Goal: Task Accomplishment & Management: Manage account settings

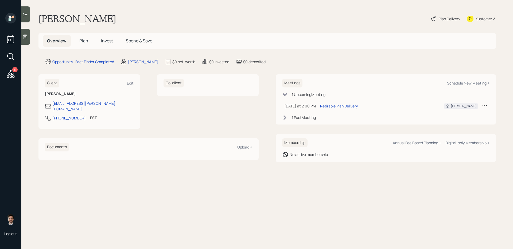
click at [84, 39] on span "Plan" at bounding box center [83, 41] width 9 height 6
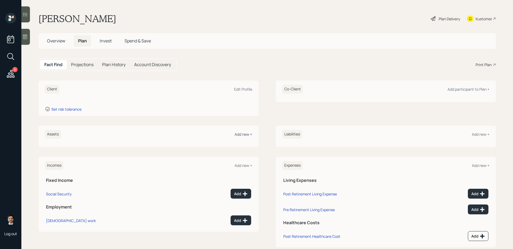
click at [239, 134] on div "Add new +" at bounding box center [244, 134] width 18 height 5
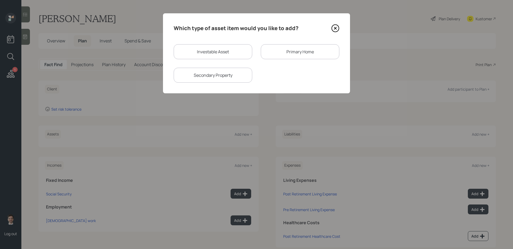
click at [216, 48] on div "Investable Asset" at bounding box center [213, 51] width 79 height 15
select select "taxable"
select select "balanced"
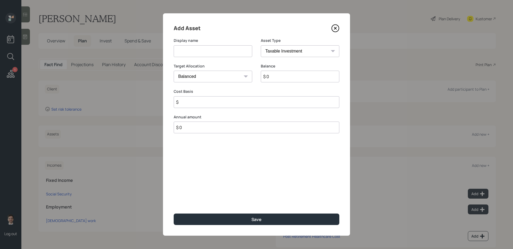
click at [208, 53] on input at bounding box center [213, 51] width 79 height 12
type input "IRA"
select select "ira"
type input "$"
type input "$ 40,000"
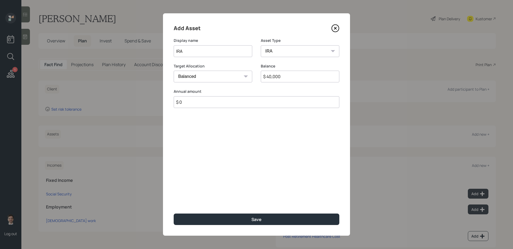
type input "$ 0"
click at [174, 214] on button "Save" at bounding box center [257, 219] width 166 height 11
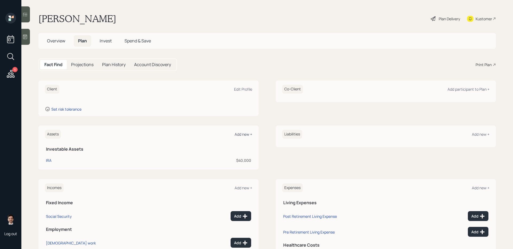
click at [245, 136] on div "Add new +" at bounding box center [244, 134] width 18 height 5
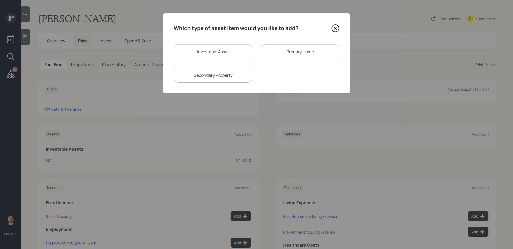
click at [200, 54] on div "Investable Asset" at bounding box center [213, 51] width 79 height 15
select select "taxable"
select select "balanced"
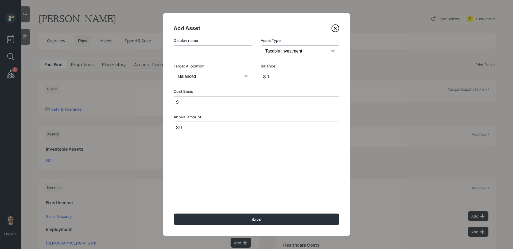
click at [201, 53] on input at bounding box center [213, 51] width 79 height 12
type input "T"
type input "Brokerage Account"
type input "$ 125,000"
type input "$ 100,000"
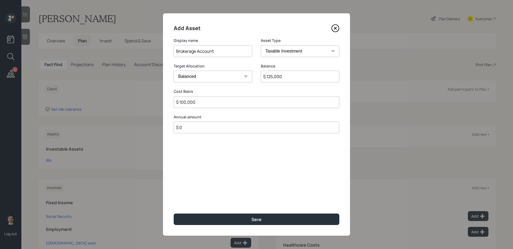
click at [174, 214] on button "Save" at bounding box center [257, 219] width 166 height 11
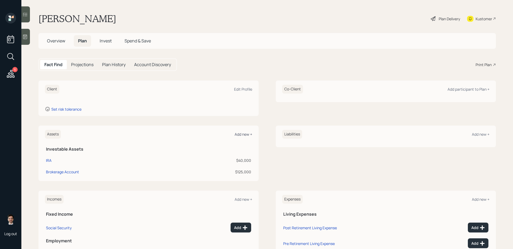
click at [243, 137] on div "Add new +" at bounding box center [244, 134] width 18 height 5
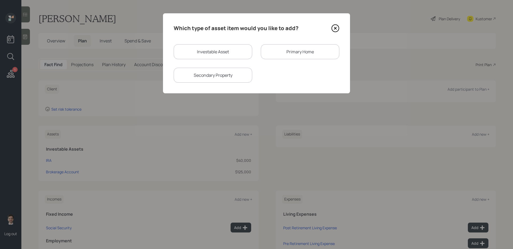
click at [216, 45] on div "Investable Asset" at bounding box center [213, 51] width 79 height 15
select select "taxable"
select select "balanced"
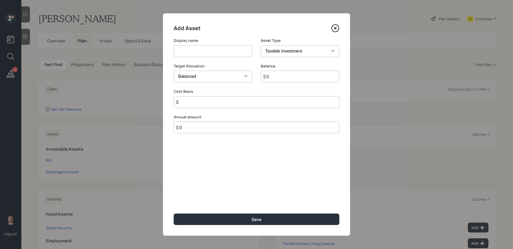
click at [211, 52] on input at bounding box center [213, 51] width 79 height 12
type input "Savings"
select select "uninvested"
type input "$ 2"
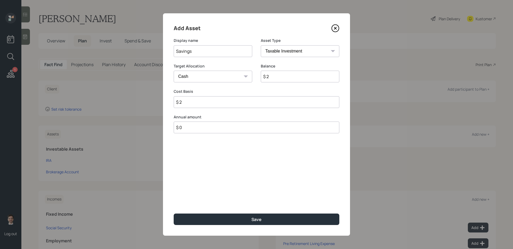
type input "$ 20"
type input "$ 200"
type input "$ 2,000"
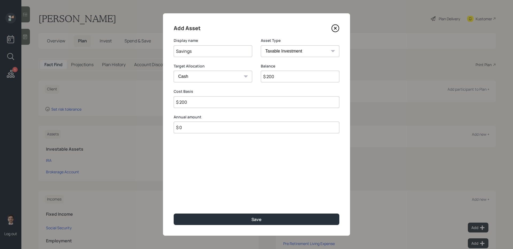
type input "$ 2,000"
type input "$ 20,000"
type input "$ 200,000"
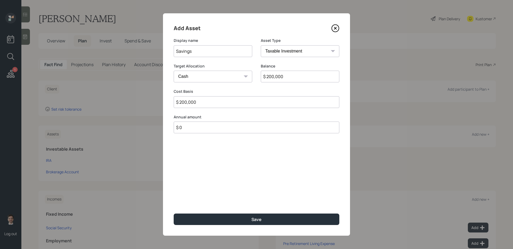
type input "$ 200,000"
click at [174, 214] on button "Save" at bounding box center [257, 219] width 166 height 11
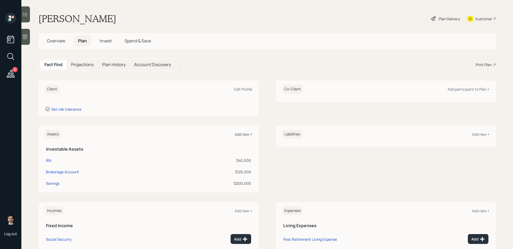
click at [241, 134] on div "Add new +" at bounding box center [244, 134] width 18 height 5
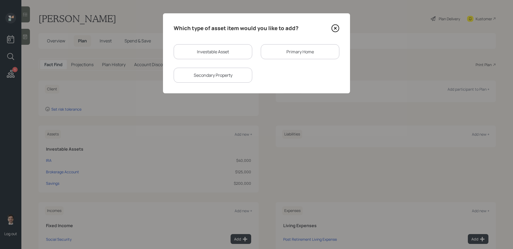
click at [219, 56] on div "Investable Asset" at bounding box center [213, 51] width 79 height 15
select select "taxable"
select select "balanced"
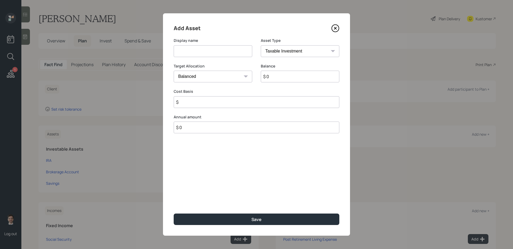
click at [214, 54] on input at bounding box center [213, 51] width 79 height 12
type input "E-Trade Brokerage"
type input "$ 1,200"
type input "$ 1,000"
click at [174, 214] on button "Save" at bounding box center [257, 219] width 166 height 11
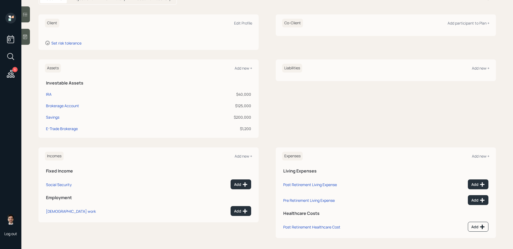
scroll to position [68, 0]
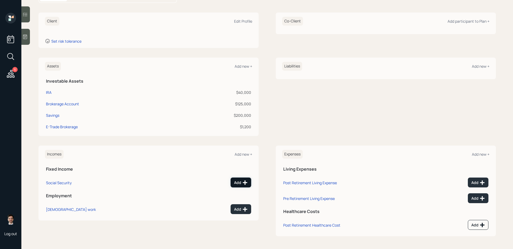
click at [241, 181] on div "Add" at bounding box center [241, 182] width 14 height 5
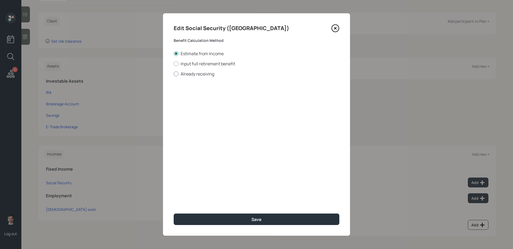
click at [197, 75] on label "Already receiving" at bounding box center [257, 74] width 166 height 6
click at [174, 74] on input "Already receiving" at bounding box center [173, 74] width 0 height 0
radio input "true"
click at [230, 96] on input "$" at bounding box center [257, 97] width 166 height 12
type input "$ 3,700"
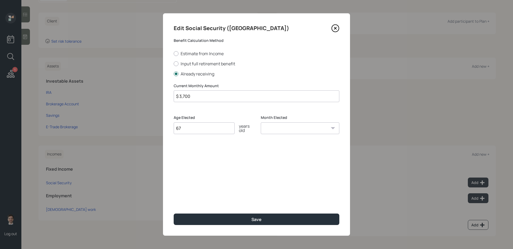
type input "67"
click at [174, 214] on button "Save" at bounding box center [257, 219] width 166 height 11
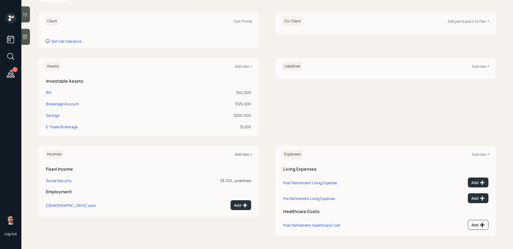
click at [249, 153] on div "Add new +" at bounding box center [244, 154] width 18 height 5
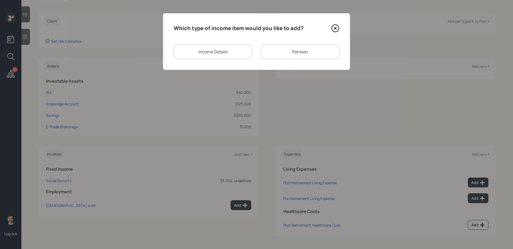
click at [288, 61] on div "Which type of income item would you like to add? Income Details Pension" at bounding box center [256, 41] width 187 height 57
click at [281, 54] on div "Pension" at bounding box center [300, 51] width 79 height 15
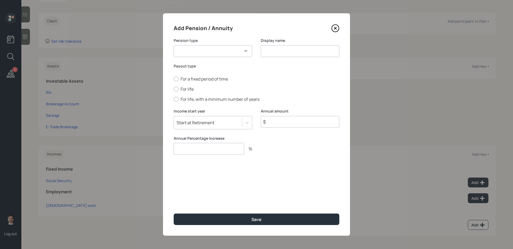
click at [226, 51] on select "Pension Annuity" at bounding box center [213, 51] width 79 height 12
select select "pension"
click at [174, 45] on select "Pension Annuity" at bounding box center [213, 51] width 79 height 12
click at [277, 49] on input at bounding box center [300, 51] width 79 height 12
type input "Pension"
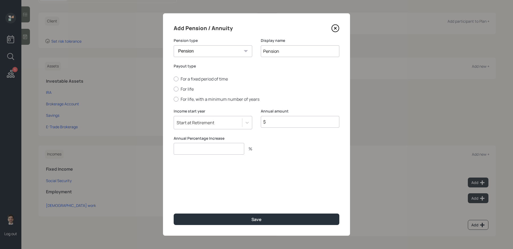
click at [285, 122] on input "$" at bounding box center [300, 122] width 79 height 12
type input "$ 100,000"
type input "0"
click at [174, 214] on button "Save" at bounding box center [257, 219] width 166 height 11
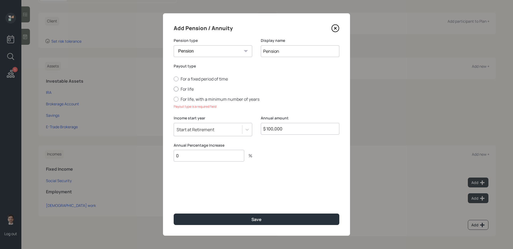
click at [185, 89] on label "For life" at bounding box center [257, 89] width 166 height 6
click at [174, 89] on input "For life" at bounding box center [173, 89] width 0 height 0
radio input "true"
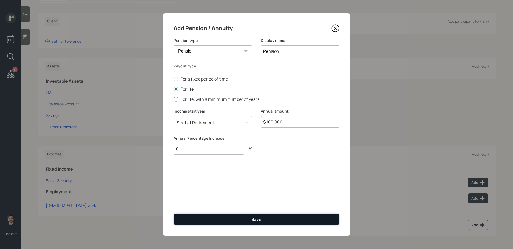
click at [226, 217] on button "Save" at bounding box center [257, 219] width 166 height 11
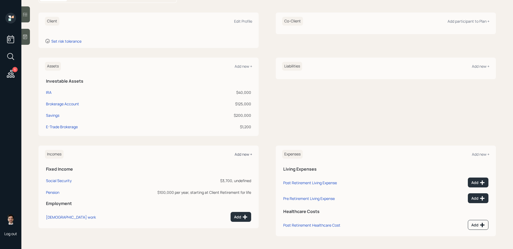
click at [240, 155] on div "Add new +" at bounding box center [244, 154] width 18 height 5
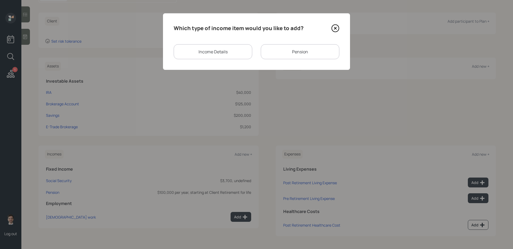
click at [232, 54] on div "Income Details" at bounding box center [213, 51] width 79 height 15
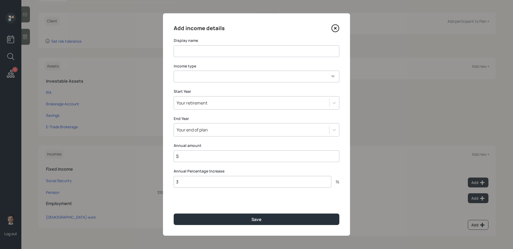
click at [228, 80] on select "[DEMOGRAPHIC_DATA] work [DEMOGRAPHIC_DATA] work Self employment Other" at bounding box center [257, 77] width 166 height 12
select select "other"
click at [174, 71] on select "[DEMOGRAPHIC_DATA] work [DEMOGRAPHIC_DATA] work Self employment Other" at bounding box center [257, 77] width 166 height 12
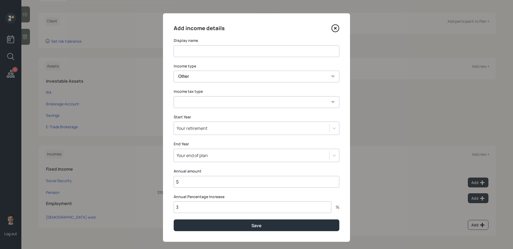
click at [221, 52] on input at bounding box center [257, 51] width 166 height 12
type input "VA Disability"
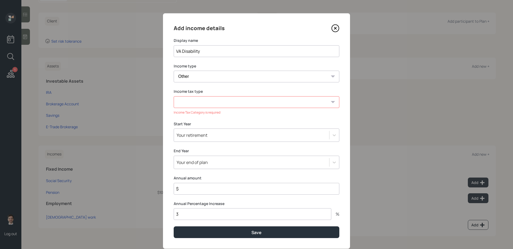
select select "tax_free"
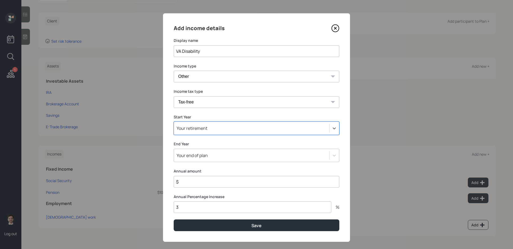
click at [211, 184] on input "$" at bounding box center [257, 182] width 166 height 12
type input "$ 48,000"
click at [174, 220] on button "Save" at bounding box center [257, 225] width 166 height 11
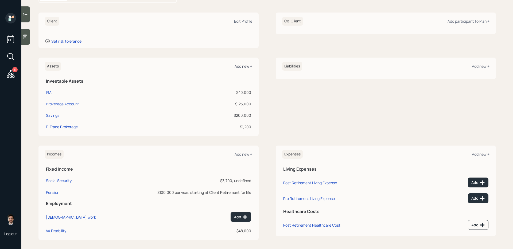
click at [243, 67] on div "Add new +" at bounding box center [244, 66] width 18 height 5
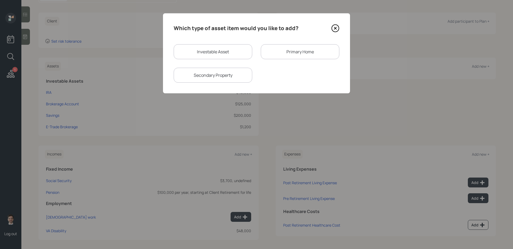
click at [228, 76] on div "Secondary Property" at bounding box center [213, 75] width 79 height 15
select select "rental_property"
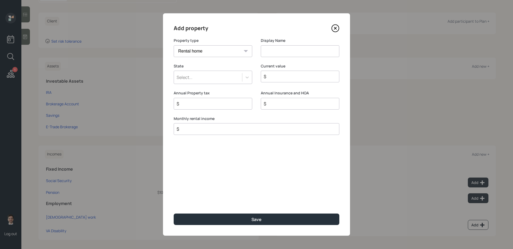
click at [276, 53] on input at bounding box center [300, 51] width 79 height 12
type input "Rental Property"
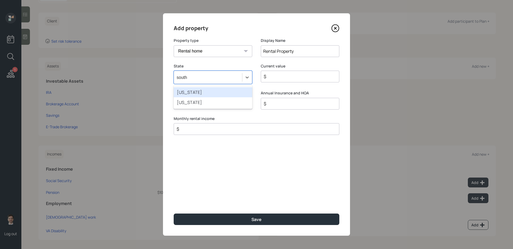
type input "south c"
type input "$ 1"
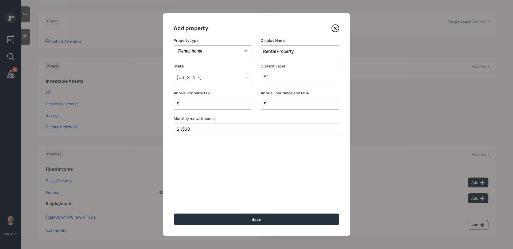
type input "$ 1,500"
click at [174, 214] on button "Save" at bounding box center [257, 219] width 166 height 11
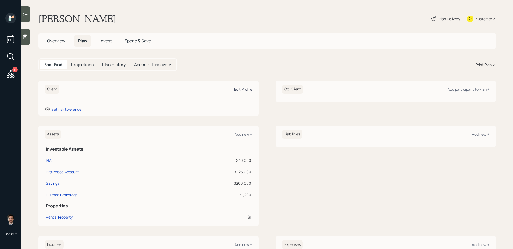
click at [240, 89] on div "Edit Profile" at bounding box center [243, 89] width 18 height 5
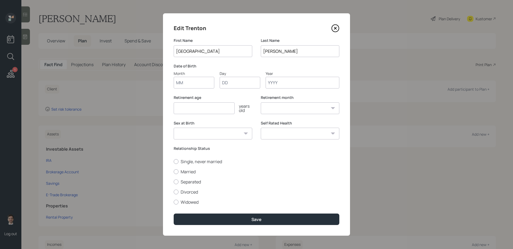
click at [187, 83] on input "Month" at bounding box center [194, 83] width 41 height 12
type input "06"
type input "11"
type input "1957"
select select "6"
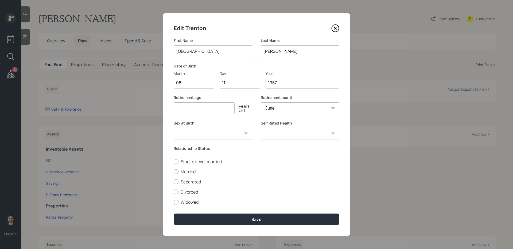
type input "1957"
click at [188, 109] on input "number" at bounding box center [204, 109] width 61 height 12
type input "65"
click at [243, 134] on select "[DEMOGRAPHIC_DATA] [DEMOGRAPHIC_DATA] Other / Prefer not to say" at bounding box center [213, 134] width 79 height 12
select select "[DEMOGRAPHIC_DATA]"
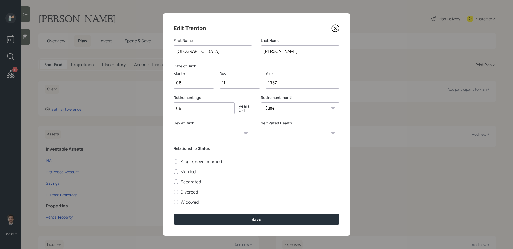
click at [174, 128] on select "[DEMOGRAPHIC_DATA] [DEMOGRAPHIC_DATA] Other / Prefer not to say" at bounding box center [213, 134] width 79 height 12
click at [194, 173] on label "Married" at bounding box center [257, 172] width 166 height 6
click at [174, 172] on input "Married" at bounding box center [173, 172] width 0 height 0
radio input "true"
click at [331, 132] on select "Excellent Very Good Good Fair Poor" at bounding box center [300, 134] width 79 height 12
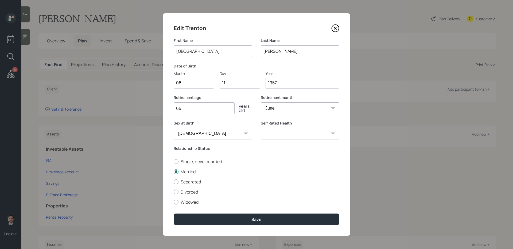
select select "very_good"
click at [261, 128] on select "Excellent Very Good Good Fair Poor" at bounding box center [300, 134] width 79 height 12
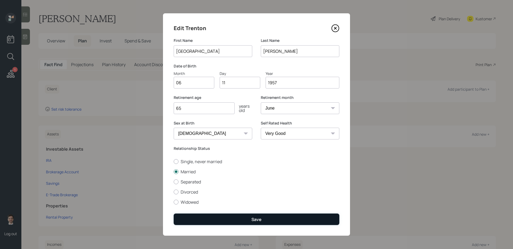
click at [242, 224] on button "Save" at bounding box center [257, 219] width 166 height 11
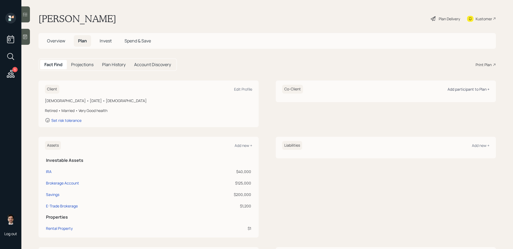
click at [463, 87] on div "Add participant to Plan +" at bounding box center [468, 89] width 42 height 5
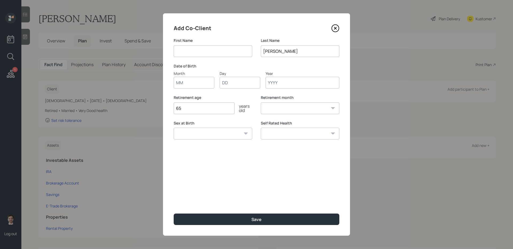
click at [218, 52] on input at bounding box center [213, 51] width 79 height 12
type input "[PERSON_NAME]"
type input "04"
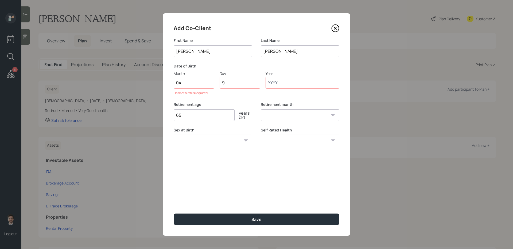
type input "09"
type input "1962"
select select "4"
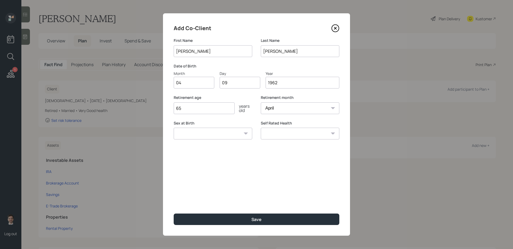
type input "1962"
type input "67"
click at [242, 134] on select "[DEMOGRAPHIC_DATA] [DEMOGRAPHIC_DATA] Other / Prefer not to say" at bounding box center [213, 134] width 79 height 12
select select "[DEMOGRAPHIC_DATA]"
click at [174, 128] on select "[DEMOGRAPHIC_DATA] [DEMOGRAPHIC_DATA] Other / Prefer not to say" at bounding box center [213, 134] width 79 height 12
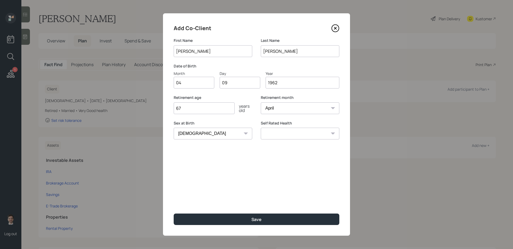
click at [319, 130] on select "Excellent Very Good Good Fair Poor" at bounding box center [300, 134] width 79 height 12
select select "very_good"
click at [261, 128] on select "Excellent Very Good Good Fair Poor" at bounding box center [300, 134] width 79 height 12
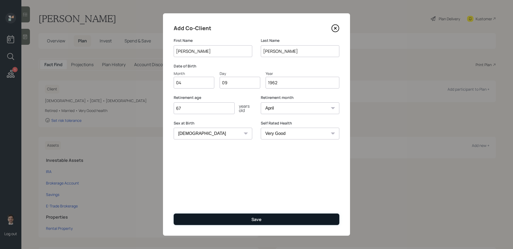
click at [254, 217] on div "Save" at bounding box center [256, 220] width 10 height 6
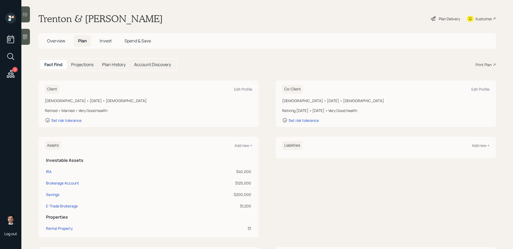
click at [448, 18] on div "Plan Delivery" at bounding box center [449, 19] width 21 height 6
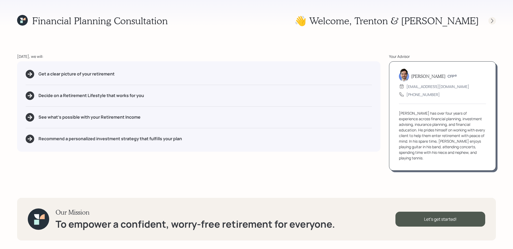
click at [491, 23] on icon at bounding box center [491, 20] width 5 height 5
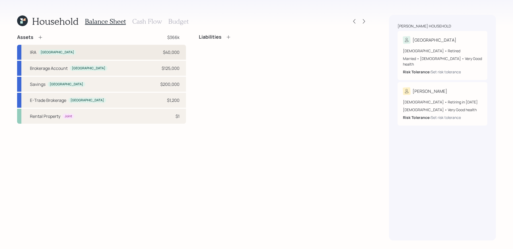
click at [148, 52] on div "IRA Trenton $40,000" at bounding box center [101, 52] width 169 height 15
select select "ira"
select select "balanced"
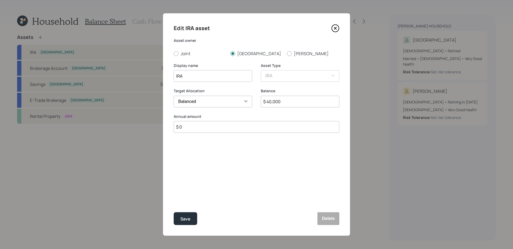
drag, startPoint x: 199, startPoint y: 82, endPoint x: 153, endPoint y: 82, distance: 46.2
click at [153, 82] on div "Edit IRA asset Asset owner Joint Trenton [PERSON_NAME] Display name IRA Asset T…" at bounding box center [256, 124] width 513 height 249
type input "Vanguard IRA"
click at [174, 213] on button "Save" at bounding box center [186, 219] width 24 height 13
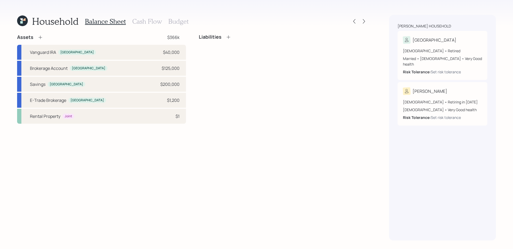
click at [42, 37] on icon at bounding box center [40, 37] width 5 height 5
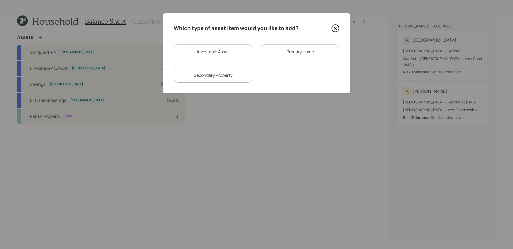
click at [293, 53] on div "Primary Home" at bounding box center [300, 51] width 79 height 15
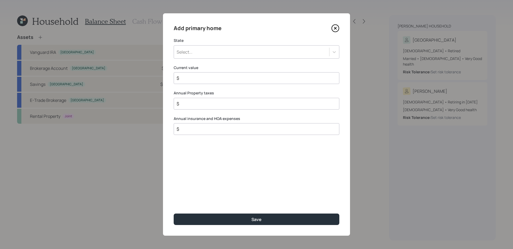
click at [232, 49] on div "Select..." at bounding box center [251, 52] width 155 height 9
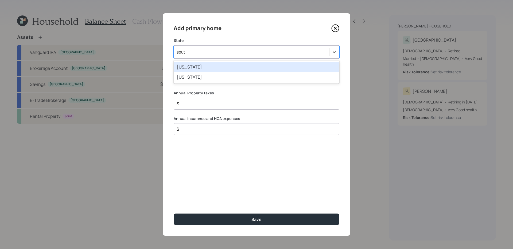
type input "south"
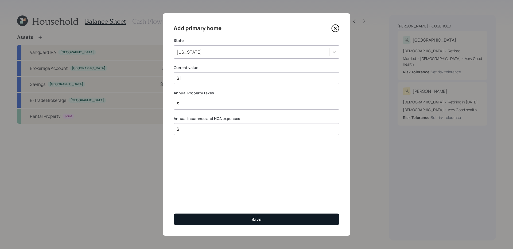
type input "$ 1"
click at [214, 223] on button "Save" at bounding box center [257, 219] width 166 height 11
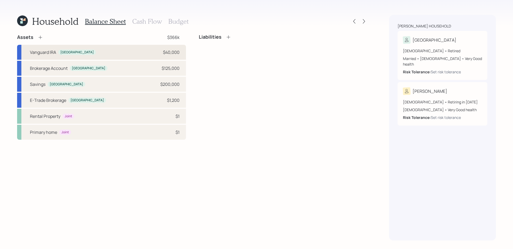
click at [140, 51] on div "Vanguard IRA Trenton $40,000" at bounding box center [101, 52] width 169 height 15
select select "ira"
select select "balanced"
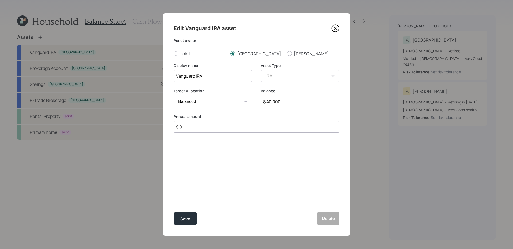
click at [298, 104] on input "$ 40,000" at bounding box center [300, 102] width 79 height 12
type input "$ 27,500"
click at [174, 213] on button "Save" at bounding box center [186, 219] width 24 height 13
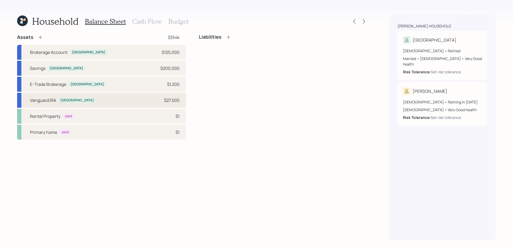
click at [109, 102] on div "Vanguard IRA Trenton $27,500" at bounding box center [101, 100] width 169 height 15
select select "ira"
select select "balanced"
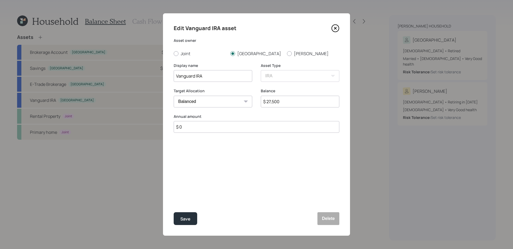
click at [295, 102] on input "$ 27,500" at bounding box center [300, 102] width 79 height 12
type input "$ 275,200"
click at [174, 213] on button "Save" at bounding box center [186, 219] width 24 height 13
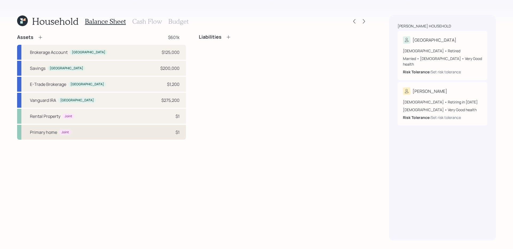
click at [107, 131] on div "Primary home Joint $1" at bounding box center [101, 132] width 169 height 15
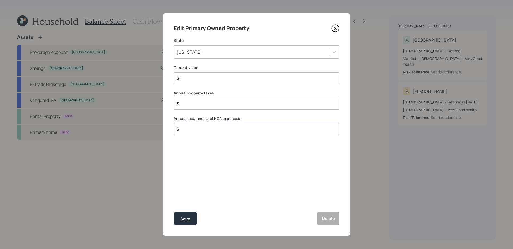
click at [232, 80] on input "$ 1" at bounding box center [254, 78] width 157 height 6
type input "$ 275,200"
click at [174, 213] on button "Save" at bounding box center [186, 219] width 24 height 13
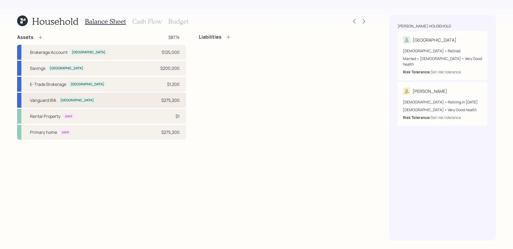
click at [121, 104] on div "Vanguard IRA Trenton $275,200" at bounding box center [101, 100] width 169 height 15
select select "ira"
select select "balanced"
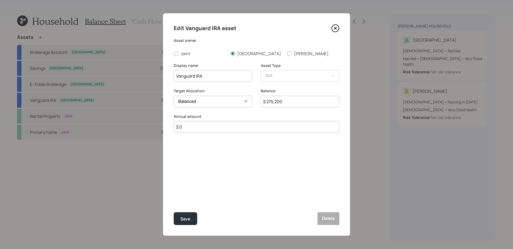
click at [280, 100] on input "$ 275,200" at bounding box center [300, 102] width 79 height 12
type input "$ 36,000"
click at [174, 213] on button "Save" at bounding box center [186, 219] width 24 height 13
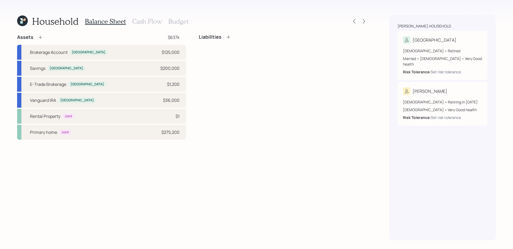
click at [169, 171] on div "Assets $637k Brokerage Account [GEOGRAPHIC_DATA] $125,000 Savings [GEOGRAPHIC_D…" at bounding box center [192, 137] width 350 height 207
click at [123, 88] on div "E-Trade Brokerage Trenton $1,200" at bounding box center [101, 84] width 169 height 15
select select "taxable"
select select "balanced"
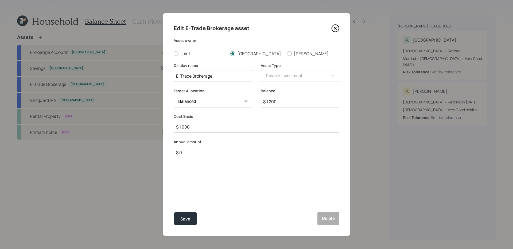
click at [337, 30] on icon at bounding box center [335, 28] width 8 height 8
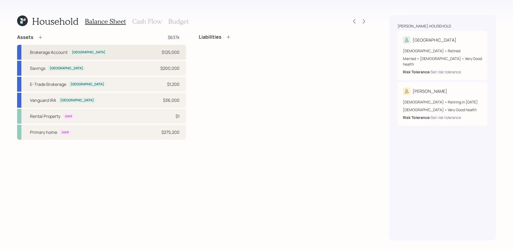
click at [112, 51] on div "Brokerage Account [GEOGRAPHIC_DATA] $125,000" at bounding box center [101, 52] width 169 height 15
select select "taxable"
select select "balanced"
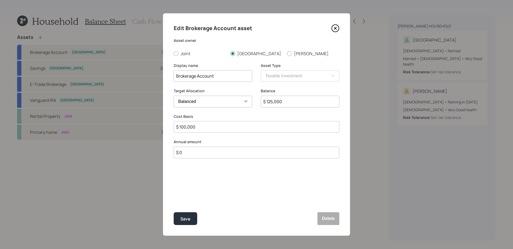
click at [338, 26] on icon at bounding box center [335, 28] width 8 height 8
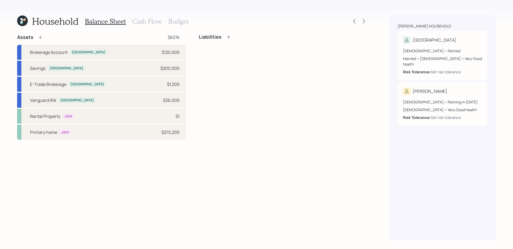
click at [40, 37] on icon at bounding box center [40, 37] width 5 height 5
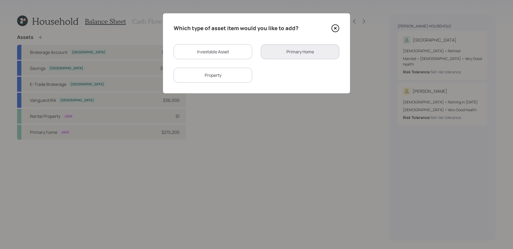
click at [218, 51] on div "Investable Asset" at bounding box center [213, 51] width 79 height 15
select select "taxable"
select select "balanced"
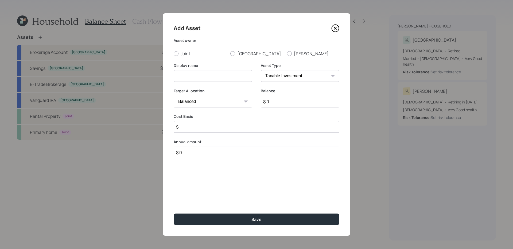
click at [223, 76] on input at bounding box center [213, 76] width 79 height 12
type input "All"
click at [335, 29] on icon at bounding box center [335, 28] width 8 height 8
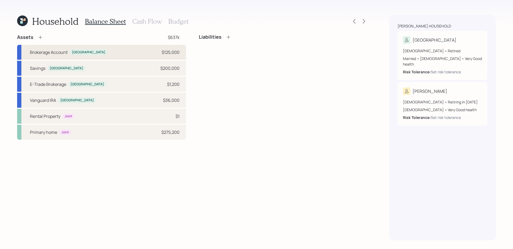
click at [119, 51] on div "Brokerage Account [GEOGRAPHIC_DATA] $125,000" at bounding box center [101, 52] width 169 height 15
select select "taxable"
select select "balanced"
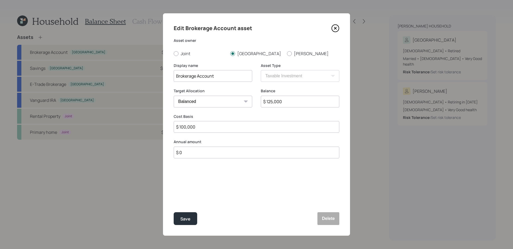
click at [241, 76] on input "Brokerage Account" at bounding box center [213, 76] width 79 height 12
type input "Brokerage Account (Allstate)"
type input "$ 130,607"
click at [174, 213] on button "Save" at bounding box center [186, 219] width 24 height 13
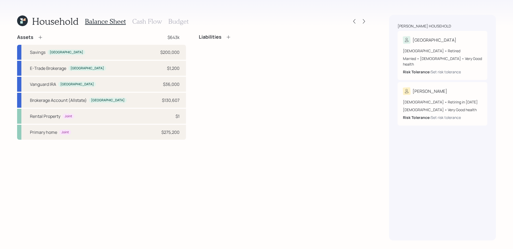
click at [39, 37] on icon at bounding box center [39, 37] width 3 height 3
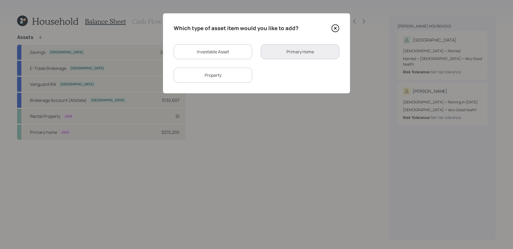
click at [213, 57] on div "Investable Asset" at bounding box center [213, 51] width 79 height 15
select select "taxable"
select select "balanced"
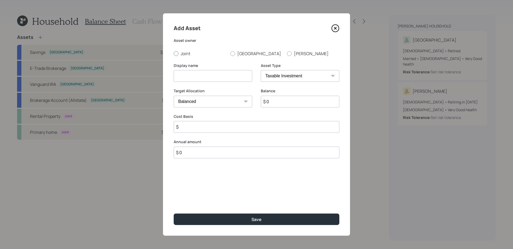
click at [183, 55] on label "Joint" at bounding box center [200, 54] width 52 height 6
click at [174, 54] on input "Joint" at bounding box center [173, 53] width 0 height 0
radio input "true"
click at [194, 74] on input at bounding box center [213, 76] width 79 height 12
click at [237, 77] on input "Primerica" at bounding box center [213, 76] width 79 height 12
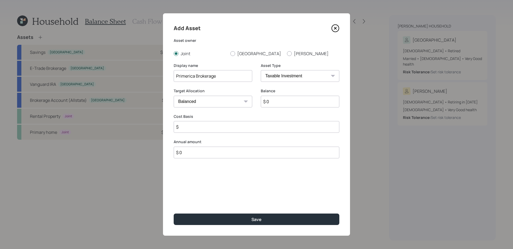
type input "Primerica Brokerage"
click at [293, 53] on label "[PERSON_NAME]" at bounding box center [313, 54] width 52 height 6
click at [287, 53] on input "[PERSON_NAME]" at bounding box center [287, 53] width 0 height 0
radio input "true"
click at [335, 30] on icon at bounding box center [335, 28] width 8 height 8
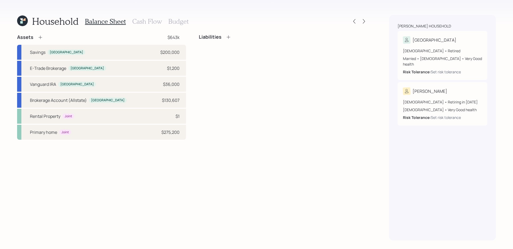
click at [40, 40] on icon at bounding box center [40, 37] width 5 height 5
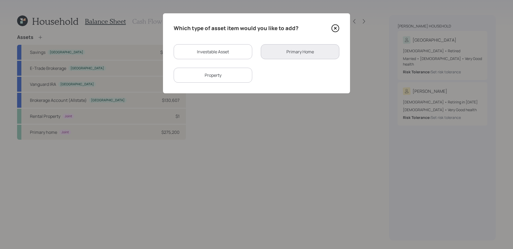
click at [201, 51] on div "Investable Asset" at bounding box center [213, 51] width 79 height 15
select select "taxable"
select select "balanced"
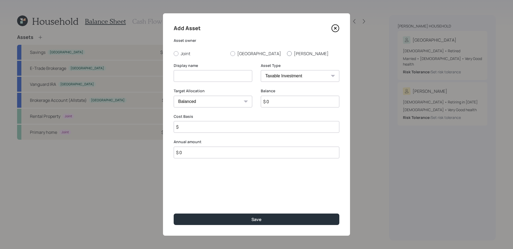
click at [303, 52] on label "[PERSON_NAME]" at bounding box center [313, 54] width 52 height 6
click at [287, 53] on input "[PERSON_NAME]" at bounding box center [287, 53] width 0 height 0
radio input "true"
click at [222, 73] on input at bounding box center [213, 76] width 79 height 12
type input "[PERSON_NAME]'s 401k"
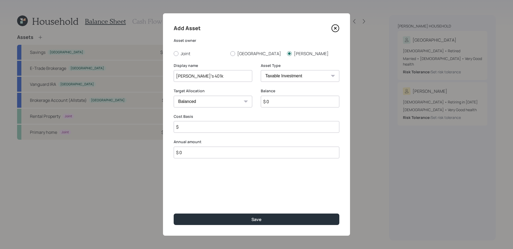
click at [286, 73] on select "SEP [PERSON_NAME] IRA 401(k) [PERSON_NAME] 401(k) 403(b) [PERSON_NAME] 403(b) 4…" at bounding box center [300, 76] width 79 height 12
select select "company_sponsored"
click at [261, 70] on select "SEP [PERSON_NAME] IRA 401(k) [PERSON_NAME] 401(k) 403(b) [PERSON_NAME] 403(b) 4…" at bounding box center [300, 76] width 79 height 12
click at [247, 154] on icon at bounding box center [246, 154] width 3 height 2
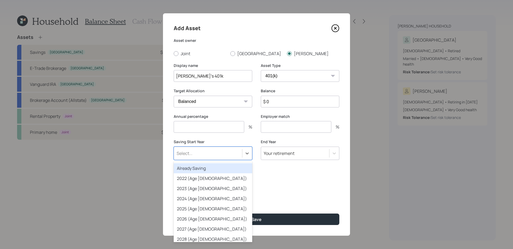
click at [215, 169] on div "Already Saving" at bounding box center [213, 168] width 79 height 10
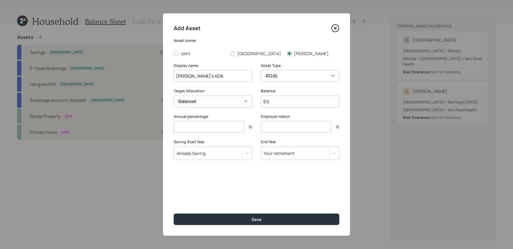
click at [293, 104] on input "$ 0" at bounding box center [300, 102] width 79 height 12
click at [196, 77] on input "[PERSON_NAME]'s 401k" at bounding box center [213, 76] width 79 height 12
type input "$ 105,326"
click at [205, 127] on input "number" at bounding box center [209, 127] width 71 height 12
click at [275, 127] on input "number" at bounding box center [296, 127] width 71 height 12
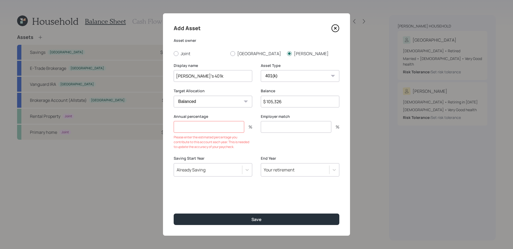
click at [214, 127] on input "number" at bounding box center [209, 127] width 71 height 12
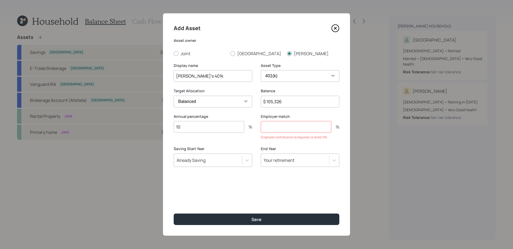
type input "10"
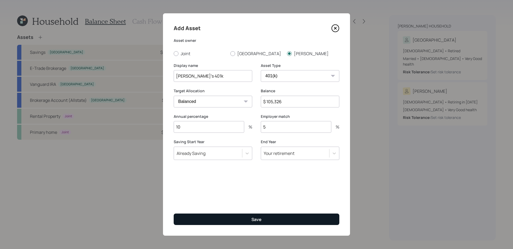
type input "5"
click at [218, 219] on button "Save" at bounding box center [257, 219] width 166 height 11
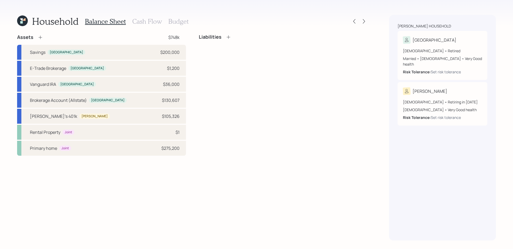
click at [40, 36] on icon at bounding box center [40, 37] width 5 height 5
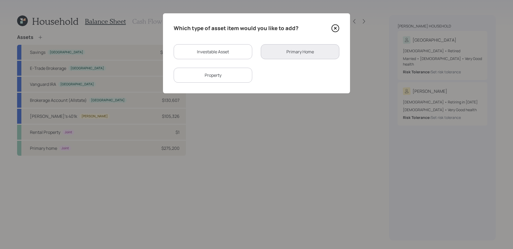
click at [214, 53] on div "Investable Asset" at bounding box center [213, 51] width 79 height 15
select select "taxable"
select select "balanced"
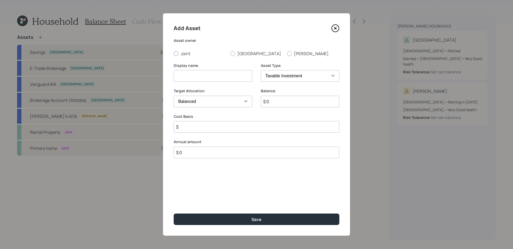
click at [183, 54] on label "Joint" at bounding box center [200, 54] width 52 height 6
click at [174, 54] on input "Joint" at bounding box center [173, 53] width 0 height 0
radio input "true"
click at [189, 71] on input at bounding box center [213, 76] width 79 height 12
type input "Primerica Account"
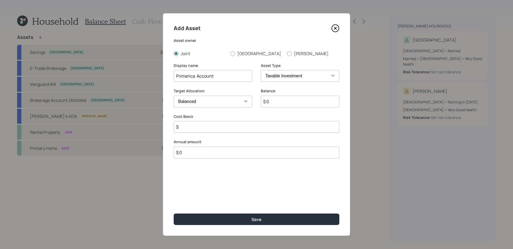
click at [275, 100] on input "$ 0" at bounding box center [300, 102] width 79 height 12
click at [291, 102] on input "$ 0" at bounding box center [300, 102] width 79 height 12
type input "$ 29,785"
click at [254, 124] on input "$" at bounding box center [257, 127] width 166 height 12
type input "$ 25,000"
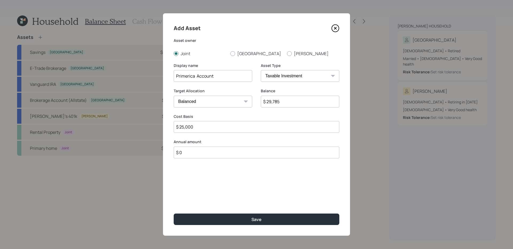
click at [174, 214] on button "Save" at bounding box center [257, 219] width 166 height 11
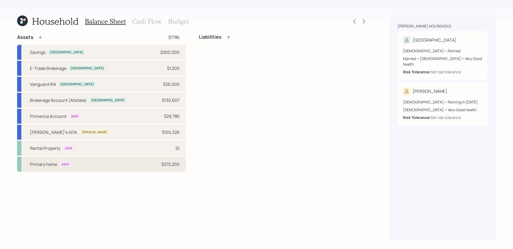
click at [106, 164] on div "Primary home Joint $275,200" at bounding box center [101, 164] width 169 height 15
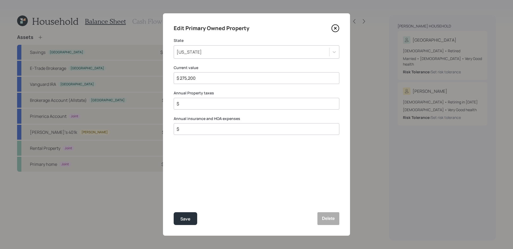
click at [260, 106] on input "$" at bounding box center [254, 104] width 157 height 6
type input "$ 500"
click at [209, 131] on input "$" at bounding box center [254, 129] width 157 height 6
click at [256, 128] on input "$" at bounding box center [254, 129] width 157 height 6
click at [210, 128] on input "$ 1,897" at bounding box center [254, 129] width 157 height 6
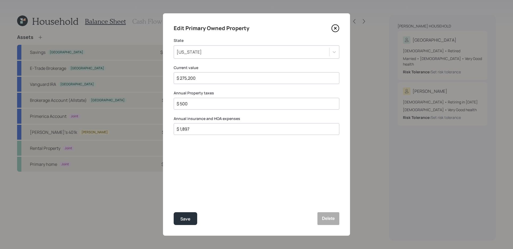
click at [210, 128] on input "$ 1,897" at bounding box center [254, 129] width 157 height 6
type input "$ 2,407"
click at [174, 213] on button "Save" at bounding box center [186, 219] width 24 height 13
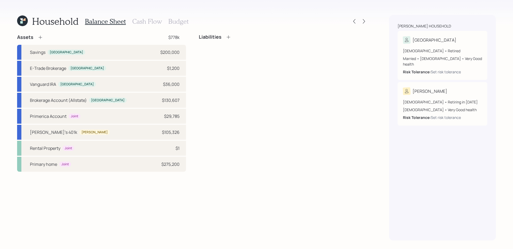
click at [228, 35] on icon at bounding box center [228, 36] width 5 height 5
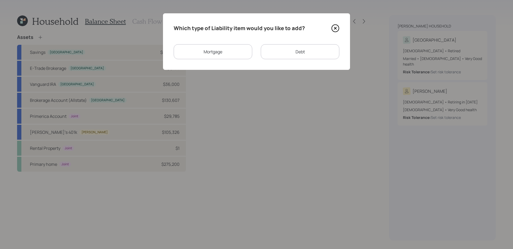
click at [240, 55] on div "Mortgage" at bounding box center [213, 51] width 79 height 15
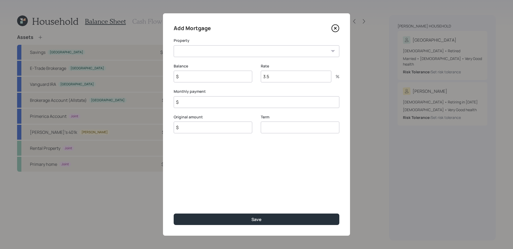
click at [214, 53] on select "Rental Property SC Primary home" at bounding box center [257, 51] width 166 height 12
select select "2dcabd3e-7978-45fd-9de8-ade6064bb89c"
click at [174, 45] on select "Rental Property SC Primary home" at bounding box center [257, 51] width 166 height 12
click at [192, 106] on input "$" at bounding box center [257, 102] width 166 height 12
click at [271, 125] on div "Term" at bounding box center [300, 131] width 79 height 19
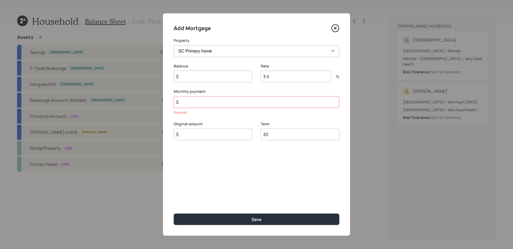
type input "30"
click at [282, 78] on input "3.5" at bounding box center [296, 77] width 71 height 12
type input "2.25"
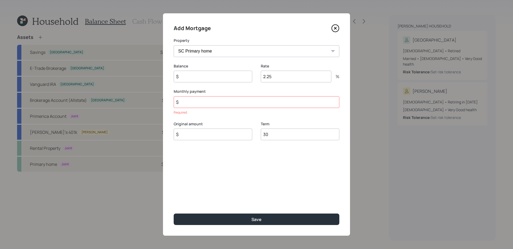
click at [201, 77] on input "$" at bounding box center [213, 77] width 79 height 12
click at [219, 80] on input "$" at bounding box center [213, 77] width 79 height 12
click at [217, 78] on input "$" at bounding box center [213, 77] width 79 height 12
type input "$ 668"
type input "6"
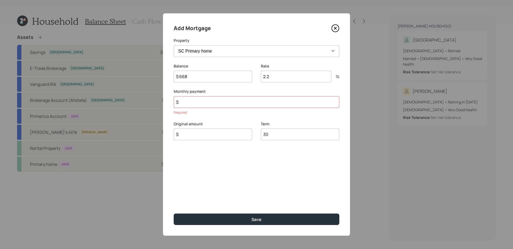
type input "2.25"
type input "$ 668"
type input "$ 154,941"
click at [174, 214] on button "Save" at bounding box center [257, 219] width 166 height 11
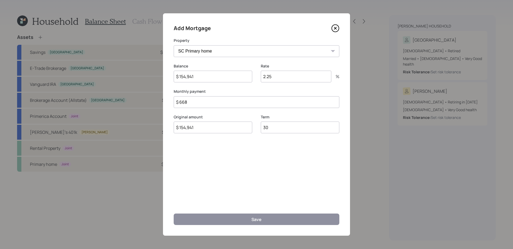
select select "ebbe616c-06bb-452c-a939-fa2cc2dbbab2"
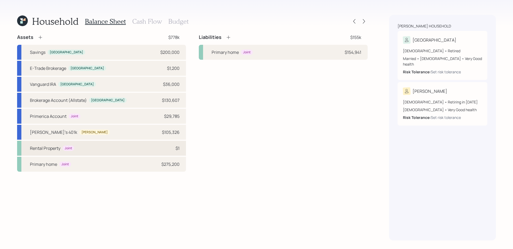
click at [111, 148] on div "Rental Property Joint $1" at bounding box center [101, 148] width 169 height 15
select select "rental_property"
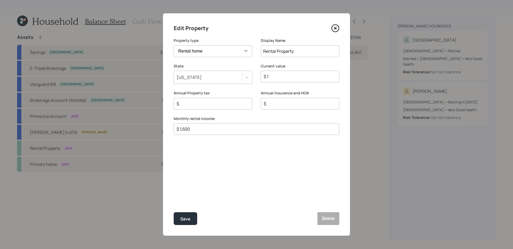
click at [234, 79] on div "[US_STATE]" at bounding box center [208, 77] width 68 height 9
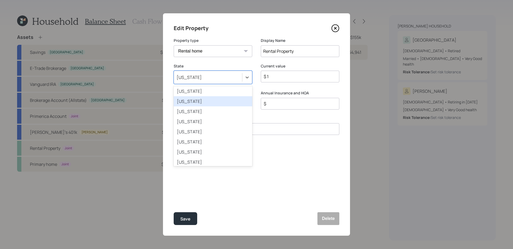
click at [199, 102] on div "[US_STATE]" at bounding box center [213, 101] width 79 height 10
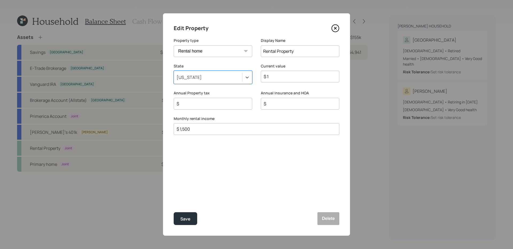
click at [302, 50] on input "Rental Property" at bounding box center [300, 51] width 79 height 12
type input "Rental Property (2 homes and 1 vacant lot)"
click at [279, 81] on div "$ 1" at bounding box center [300, 77] width 79 height 12
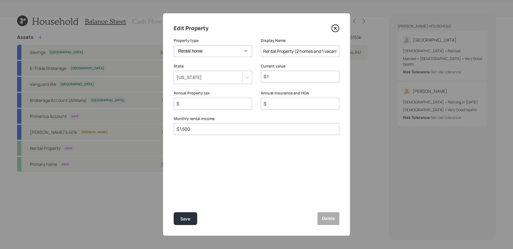
click at [279, 81] on div "$ 1" at bounding box center [300, 77] width 79 height 12
click at [279, 79] on input "$ 1" at bounding box center [297, 76] width 69 height 6
type input "$ 1,200,000"
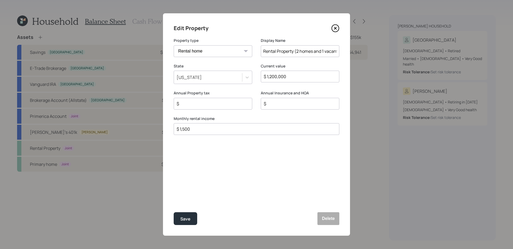
click at [218, 106] on input "$" at bounding box center [210, 104] width 69 height 6
drag, startPoint x: 323, startPoint y: 55, endPoint x: 386, endPoint y: 55, distance: 62.8
click at [386, 55] on div "Edit Property Property type Vacation home Rental home Display Name Rental Prope…" at bounding box center [256, 124] width 513 height 249
drag, startPoint x: 318, startPoint y: 53, endPoint x: 368, endPoint y: 52, distance: 50.3
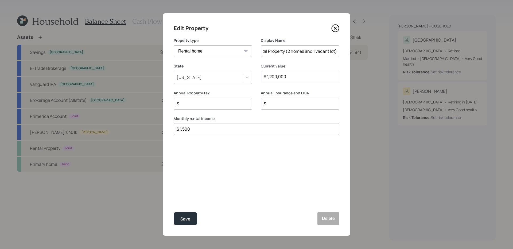
click at [368, 52] on div "Edit Property Property type Vacation home Rental home Display Name Rental Prope…" at bounding box center [256, 124] width 513 height 249
click at [335, 53] on input "Rental Property (2 homes and 1 vacant lot)" at bounding box center [300, 51] width 79 height 12
type input "Rental Property (2 homes and 1 vacant lot-$600k)"
click at [215, 131] on input "$ 1,500" at bounding box center [254, 129] width 157 height 6
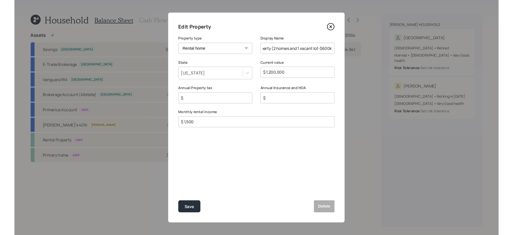
scroll to position [0, 0]
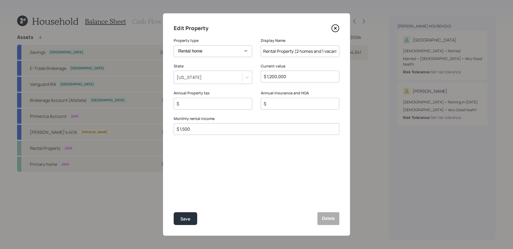
click at [215, 131] on input "$ 1,500" at bounding box center [254, 129] width 157 height 6
type input "$ 1,500"
click at [184, 218] on div "Save" at bounding box center [185, 219] width 10 height 7
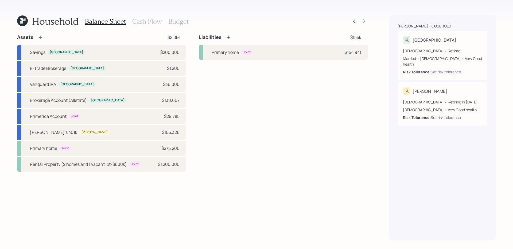
click at [228, 38] on icon at bounding box center [228, 37] width 5 height 5
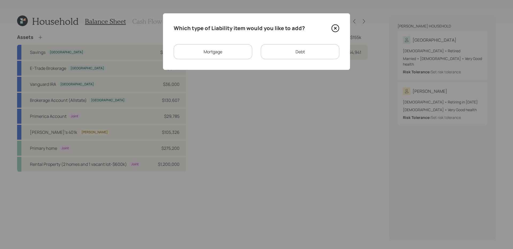
click at [225, 53] on div "Mortgage" at bounding box center [213, 51] width 79 height 15
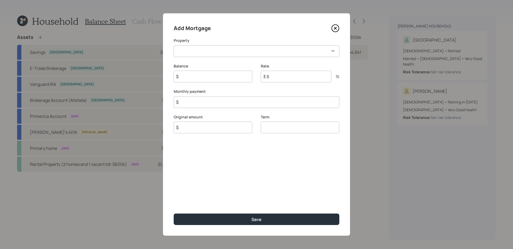
click at [235, 49] on select "Rental Property (2 homes and 1 vacant lot-$600k)" at bounding box center [257, 51] width 166 height 12
select select "ebbe616c-06bb-452c-a939-fa2cc2dbbab2"
click at [174, 45] on select "Rental Property (2 homes and 1 vacant lot-$600k)" at bounding box center [257, 51] width 166 height 12
click at [212, 76] on input "$" at bounding box center [213, 77] width 79 height 12
type input "$ 309,000"
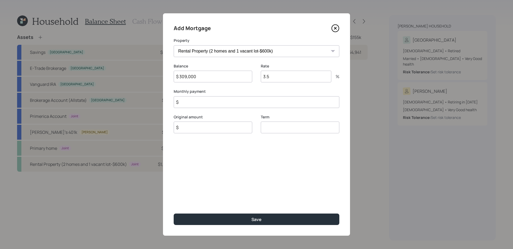
click at [247, 100] on input "$" at bounding box center [257, 102] width 166 height 12
click at [225, 132] on input "$" at bounding box center [213, 128] width 79 height 12
type input "$ 309,000"
click at [242, 100] on input "$" at bounding box center [257, 102] width 166 height 12
type input "30"
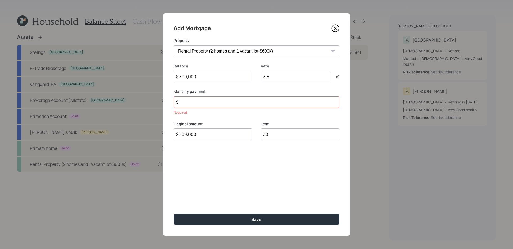
click at [246, 104] on input "$" at bounding box center [257, 102] width 166 height 12
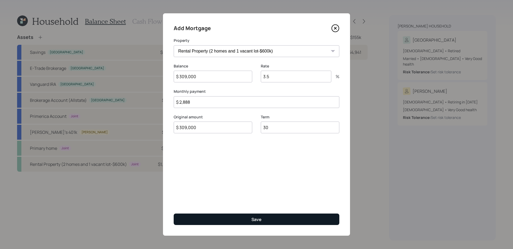
type input "$ 2,888"
click at [222, 222] on button "Save" at bounding box center [257, 219] width 166 height 11
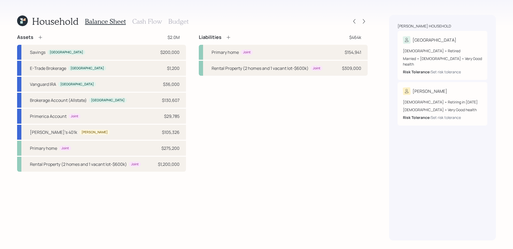
click at [229, 34] on div "Liabilities" at bounding box center [215, 37] width 32 height 6
click at [228, 40] on div "Liabilities" at bounding box center [215, 37] width 32 height 6
click at [228, 38] on icon at bounding box center [228, 37] width 3 height 3
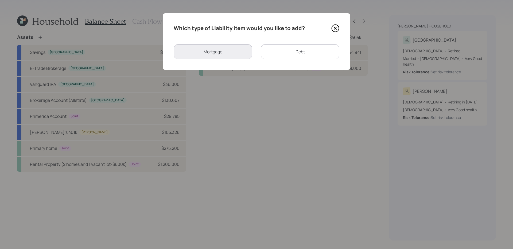
click at [294, 50] on div "Debt" at bounding box center [300, 51] width 79 height 15
select select "credit_card"
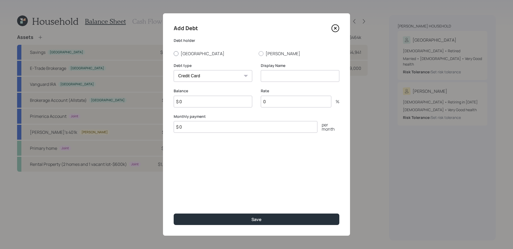
click at [194, 54] on label "[GEOGRAPHIC_DATA]" at bounding box center [214, 54] width 81 height 6
click at [174, 54] on input "[GEOGRAPHIC_DATA]" at bounding box center [173, 53] width 0 height 0
radio input "true"
click at [285, 76] on input at bounding box center [300, 76] width 79 height 12
type input "CC Debt"
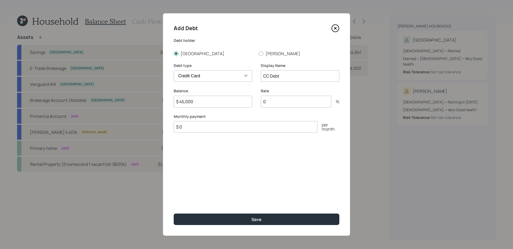
type input "$ 45,000"
click at [283, 77] on input "CC Debt" at bounding box center [300, 76] width 79 height 12
type input "CC Debt (several cards)"
click at [276, 101] on input "0" at bounding box center [296, 102] width 71 height 12
type input "20"
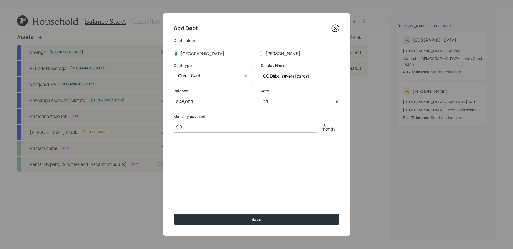
click at [222, 100] on input "$ 45,000" at bounding box center [213, 102] width 79 height 12
type input "$ 30,000"
type input "$ 2,900"
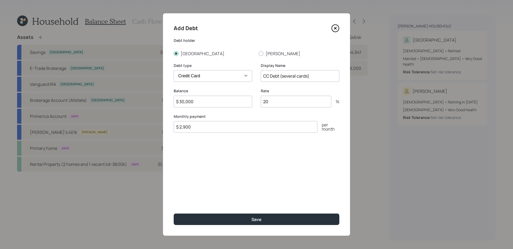
click at [174, 214] on button "Save" at bounding box center [257, 219] width 166 height 11
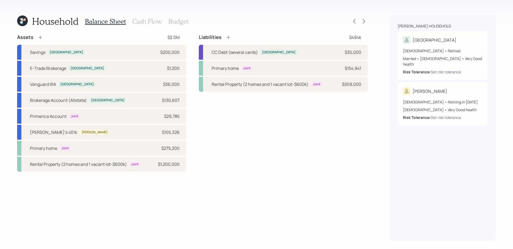
click at [230, 37] on icon at bounding box center [228, 37] width 3 height 3
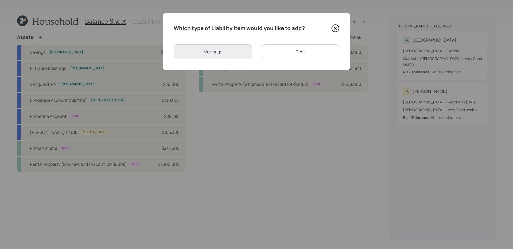
click at [291, 50] on div "Debt" at bounding box center [300, 51] width 79 height 15
select select "credit_card"
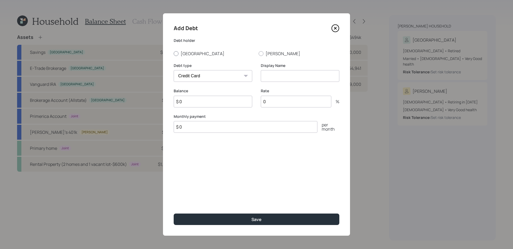
click at [183, 53] on label "[GEOGRAPHIC_DATA]" at bounding box center [214, 54] width 81 height 6
click at [174, 53] on input "[GEOGRAPHIC_DATA]" at bounding box center [173, 53] width 0 height 0
radio input "true"
click at [200, 73] on select "Car Credit Card Medical Student Other" at bounding box center [213, 76] width 79 height 12
select select "student"
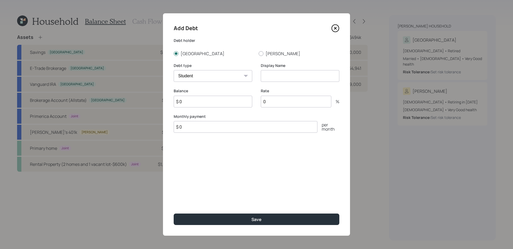
click at [174, 70] on select "Car Credit Card Medical Student Other" at bounding box center [213, 76] width 79 height 12
click at [297, 77] on input at bounding box center [300, 76] width 79 height 12
type input "Student Loan"
type input "$ 94"
click at [218, 101] on input "$ 0" at bounding box center [213, 102] width 79 height 12
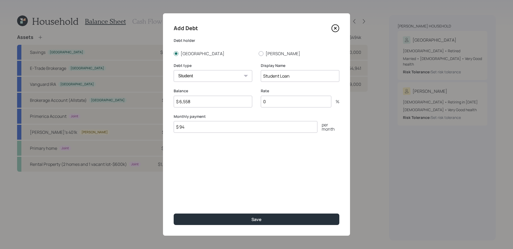
type input "$ 6,558"
click at [288, 98] on input "0" at bounding box center [296, 102] width 71 height 12
type input "5"
click at [174, 214] on button "Save" at bounding box center [257, 219] width 166 height 11
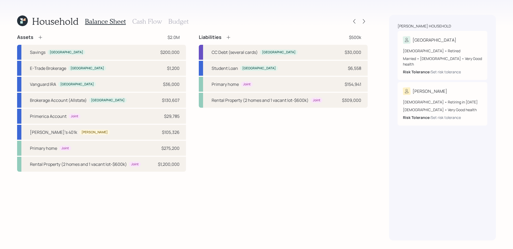
click at [281, 130] on div "Liabilities $500k CC Debt (several cards) [GEOGRAPHIC_DATA] $30,000 Student Loa…" at bounding box center [283, 103] width 169 height 138
click at [146, 23] on h3 "Cash Flow" at bounding box center [147, 22] width 30 height 8
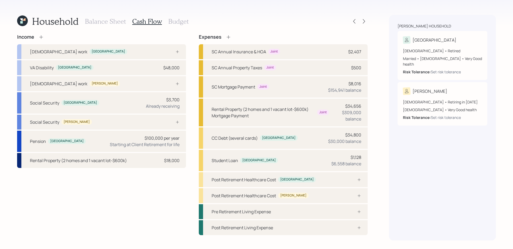
click at [74, 188] on div "Income [DEMOGRAPHIC_DATA] work Trenton [GEOGRAPHIC_DATA] Disability [GEOGRAPHIC…" at bounding box center [101, 134] width 169 height 201
click at [162, 82] on div "[DEMOGRAPHIC_DATA] work [PERSON_NAME]" at bounding box center [101, 83] width 169 height 15
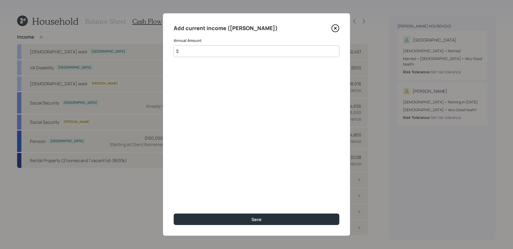
click at [214, 53] on input "$" at bounding box center [257, 51] width 166 height 12
type input "$ 75,000"
click at [174, 214] on button "Save" at bounding box center [257, 219] width 166 height 11
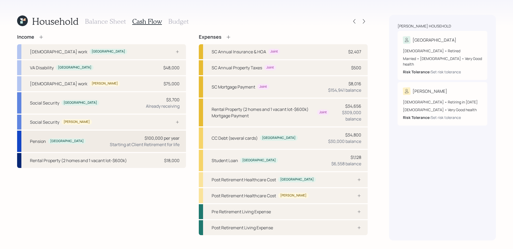
click at [129, 138] on div "$100,000 per year Starting at Client Retirement for life" at bounding box center [145, 141] width 70 height 13
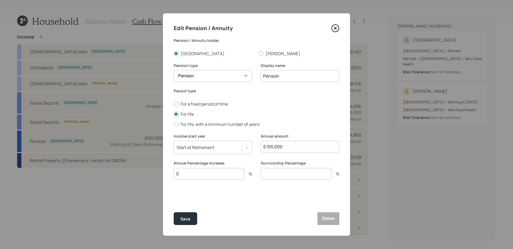
click at [284, 143] on input "$ 100,000" at bounding box center [300, 147] width 79 height 12
type input "$ 86,832"
click at [174, 213] on button "Save" at bounding box center [186, 219] width 24 height 13
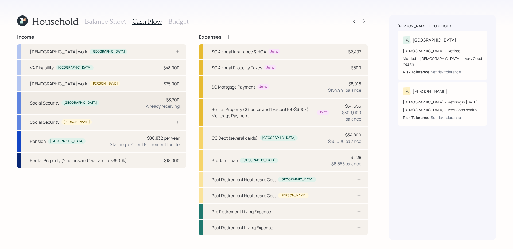
click at [131, 101] on div "Social Security Trenton $3,700 Already receiving" at bounding box center [101, 102] width 169 height 21
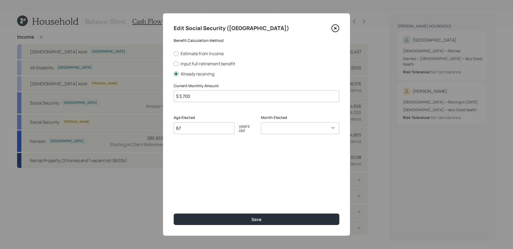
click at [210, 97] on input "$ 3,700" at bounding box center [257, 97] width 166 height 12
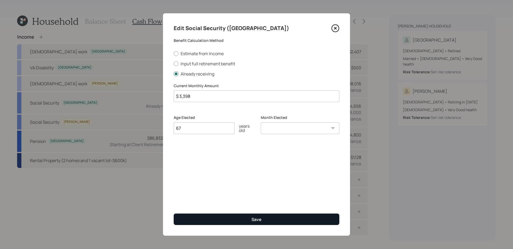
type input "$ 3,398"
click at [229, 221] on button "Save" at bounding box center [257, 219] width 166 height 11
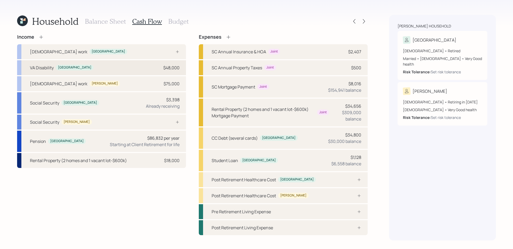
click at [121, 73] on div "VA Disability [GEOGRAPHIC_DATA] $48,000" at bounding box center [101, 67] width 169 height 15
select select "other"
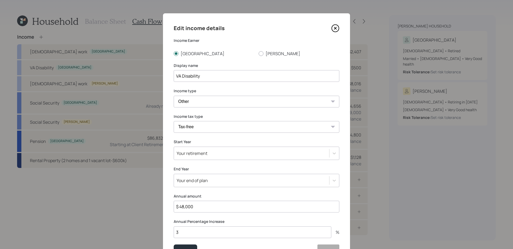
click at [244, 205] on input "$ 48,000" at bounding box center [257, 207] width 166 height 12
type input "$ 50,160"
click at [174, 245] on button "Save" at bounding box center [186, 251] width 24 height 13
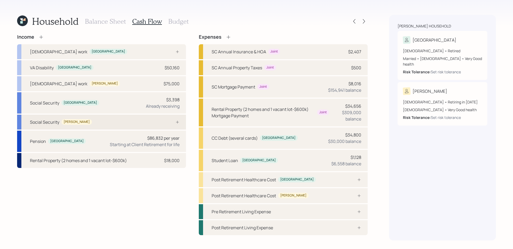
click at [124, 127] on div "Social Security [PERSON_NAME]" at bounding box center [101, 122] width 169 height 15
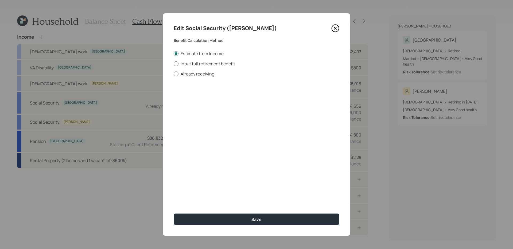
click at [193, 62] on label "Input full retirement benefit" at bounding box center [257, 64] width 166 height 6
click at [174, 64] on input "Input full retirement benefit" at bounding box center [173, 64] width 0 height 0
radio input "true"
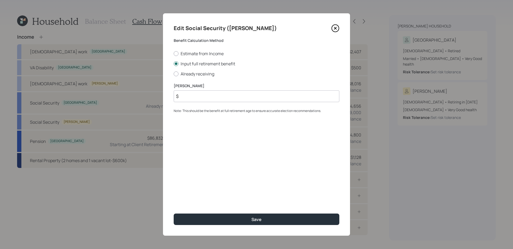
click at [203, 100] on input "$" at bounding box center [257, 97] width 166 height 12
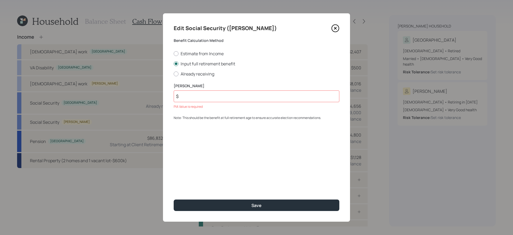
click at [214, 97] on input "$" at bounding box center [257, 97] width 166 height 12
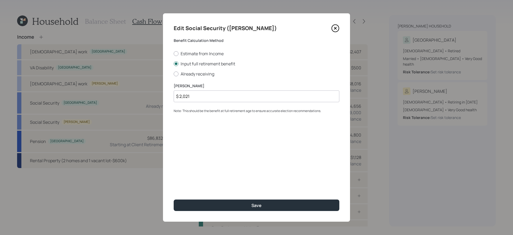
type input "$ 2,021"
click at [174, 200] on button "Save" at bounding box center [257, 205] width 166 height 11
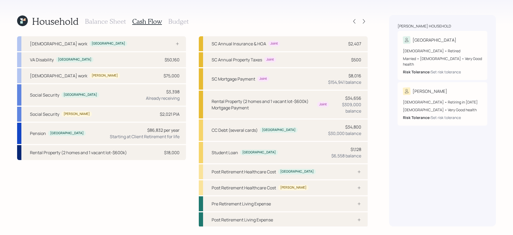
scroll to position [9, 0]
click at [174, 22] on h3 "Budget" at bounding box center [178, 22] width 20 height 8
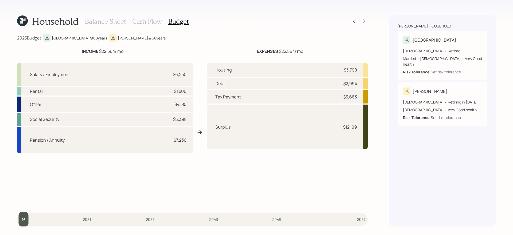
click at [107, 20] on h3 "Balance Sheet" at bounding box center [105, 22] width 41 height 8
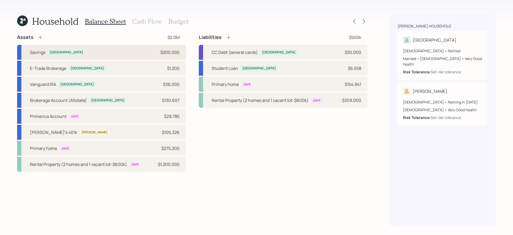
click at [151, 51] on div "Savings [GEOGRAPHIC_DATA] $200,000" at bounding box center [101, 52] width 169 height 15
select select "taxable"
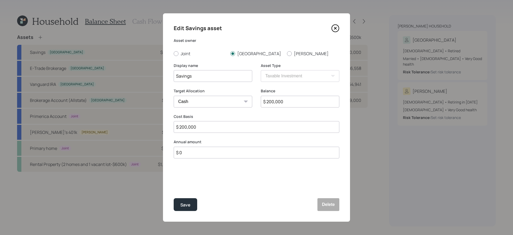
click at [205, 152] on input "$ 0" at bounding box center [257, 153] width 166 height 12
click at [223, 154] on input "$ 0" at bounding box center [257, 153] width 166 height 12
type input "$ 14,508"
click at [245, 177] on icon at bounding box center [246, 179] width 5 height 5
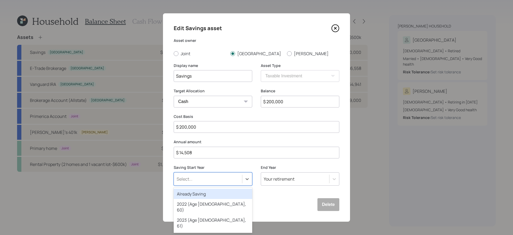
click at [193, 195] on div "Already Saving" at bounding box center [213, 194] width 79 height 10
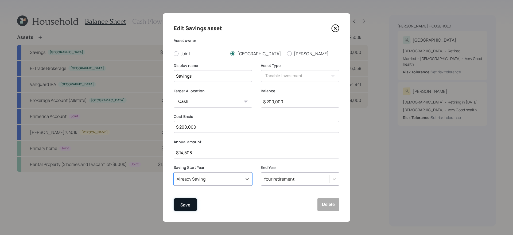
click at [192, 201] on button "Save" at bounding box center [186, 204] width 24 height 13
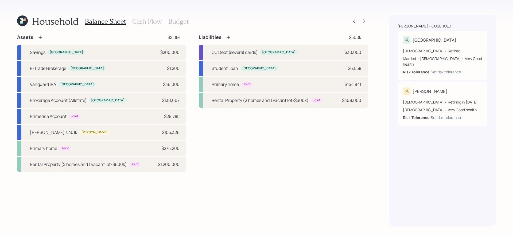
click at [172, 23] on h3 "Budget" at bounding box center [178, 22] width 20 height 8
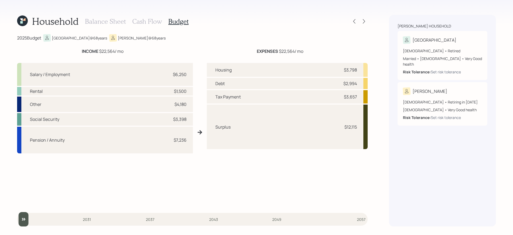
click at [144, 22] on h3 "Cash Flow" at bounding box center [147, 22] width 30 height 8
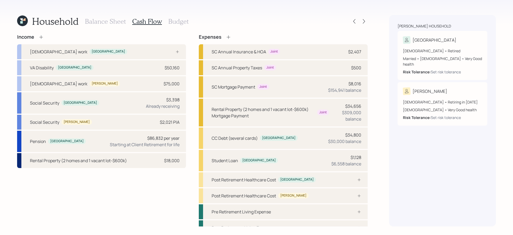
click at [110, 21] on h3 "Balance Sheet" at bounding box center [105, 22] width 41 height 8
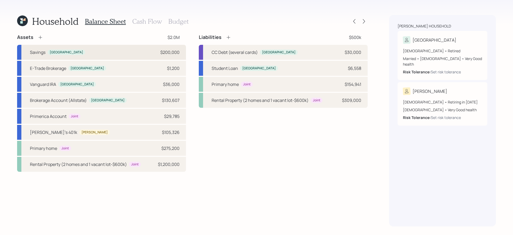
click at [135, 56] on div "Savings [GEOGRAPHIC_DATA] $200,000" at bounding box center [101, 52] width 169 height 15
select select "taxable"
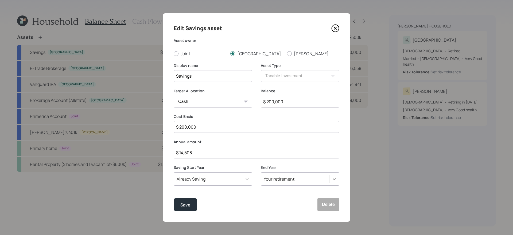
click at [333, 178] on icon at bounding box center [333, 179] width 5 height 5
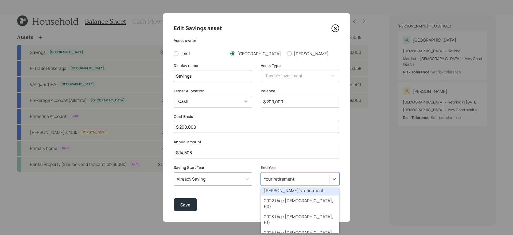
scroll to position [13, 0]
click at [285, 192] on div "Spouse's retirement" at bounding box center [300, 191] width 79 height 10
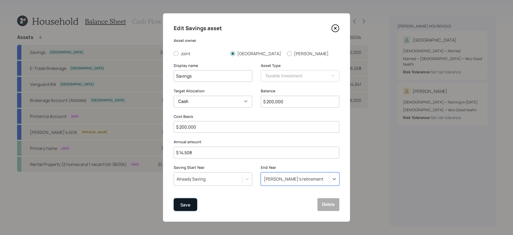
click at [177, 211] on button "Save" at bounding box center [186, 204] width 24 height 13
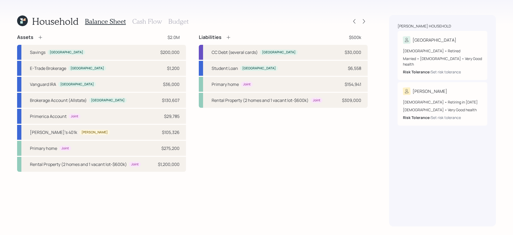
click at [176, 18] on h3 "Budget" at bounding box center [178, 22] width 20 height 8
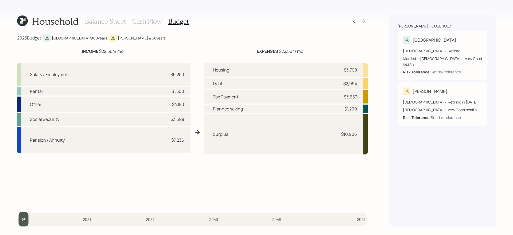
click at [141, 19] on h3 "Cash Flow" at bounding box center [147, 22] width 30 height 8
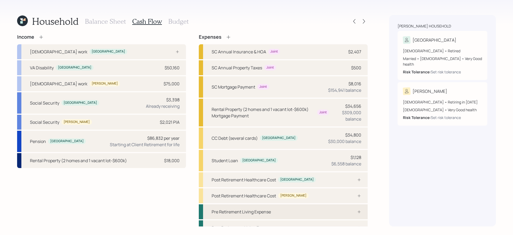
click at [287, 212] on div "Pre Retirement Living Expense" at bounding box center [283, 212] width 169 height 15
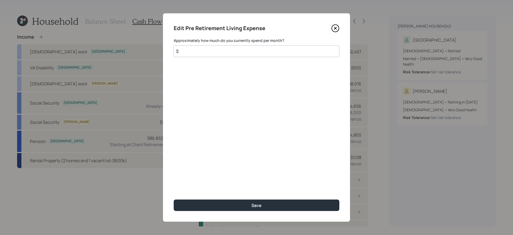
click at [287, 53] on input "$" at bounding box center [257, 51] width 166 height 12
type input "$ 9,000"
click at [174, 200] on button "Save" at bounding box center [257, 205] width 166 height 11
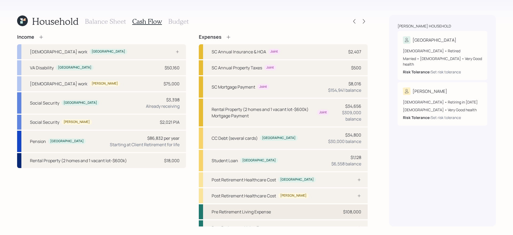
scroll to position [9, 0]
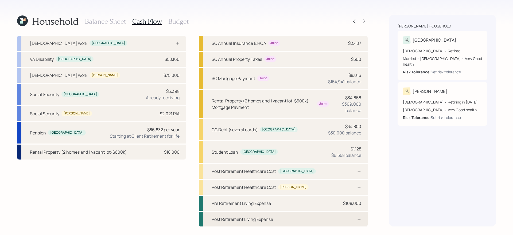
click at [294, 220] on div "Post Retirement Living Expense" at bounding box center [283, 219] width 169 height 15
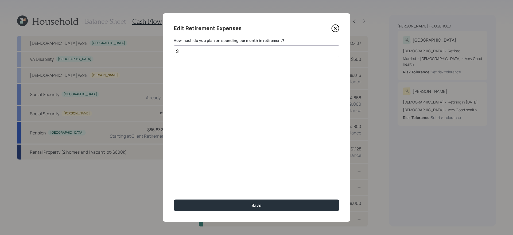
click at [244, 53] on input "$" at bounding box center [257, 51] width 166 height 12
type input "$ 9,000"
click at [174, 200] on button "Save" at bounding box center [257, 205] width 166 height 11
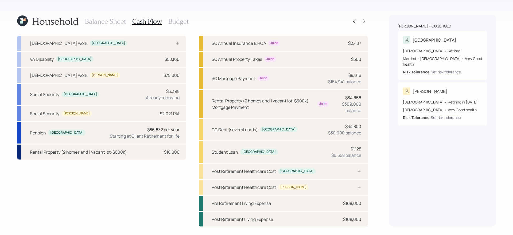
click at [180, 23] on h3 "Budget" at bounding box center [178, 22] width 20 height 8
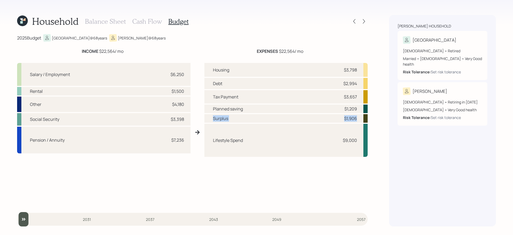
drag, startPoint x: 361, startPoint y: 119, endPoint x: 208, endPoint y: 120, distance: 153.6
click at [208, 120] on div "Surplus $1,906" at bounding box center [285, 118] width 163 height 9
click at [251, 196] on div "Housing $3,798 Debt $2,994 Tax Payment $3,657 Planned saving $1,209 Surplus $1,…" at bounding box center [285, 134] width 163 height 143
click at [145, 22] on h3 "Cash Flow" at bounding box center [147, 22] width 30 height 8
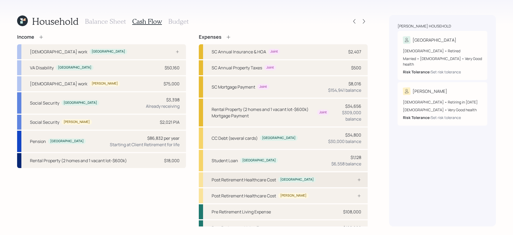
scroll to position [2, 0]
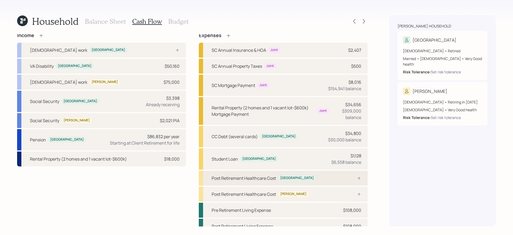
click at [311, 179] on div "Post Retirement Healthcare Cost Trenton" at bounding box center [283, 178] width 169 height 15
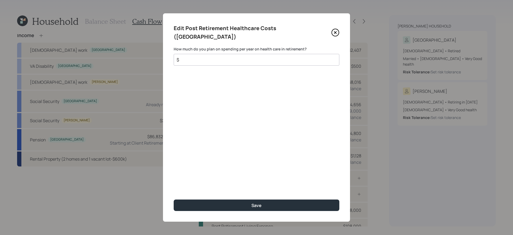
click at [257, 57] on input "$" at bounding box center [254, 60] width 157 height 6
type input "$ 1,000"
click at [174, 200] on button "Save" at bounding box center [257, 205] width 166 height 11
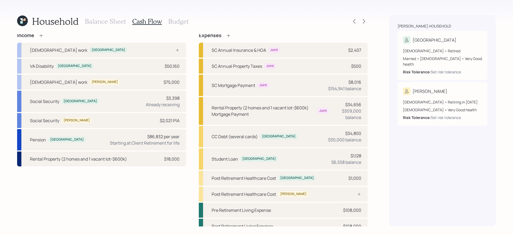
click at [173, 23] on h3 "Budget" at bounding box center [178, 22] width 20 height 8
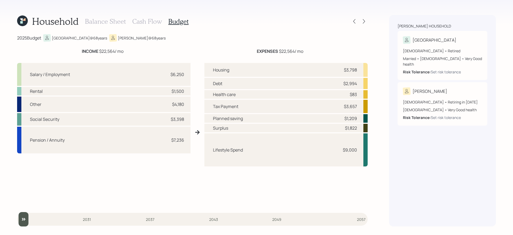
click at [140, 21] on h3 "Cash Flow" at bounding box center [147, 22] width 30 height 8
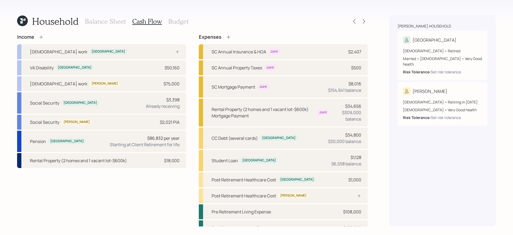
click at [106, 22] on h3 "Balance Sheet" at bounding box center [105, 22] width 41 height 8
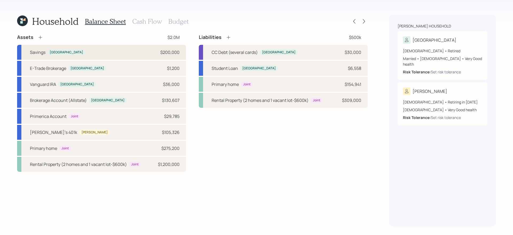
click at [132, 52] on div "Savings [GEOGRAPHIC_DATA] $200,000" at bounding box center [101, 52] width 169 height 15
select select "taxable"
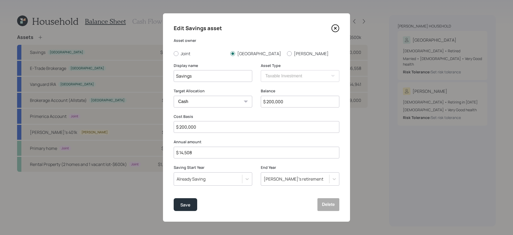
click at [227, 154] on input "$ 14,508" at bounding box center [257, 153] width 166 height 12
type input "$ 1,718"
click at [174, 198] on button "Save" at bounding box center [186, 204] width 24 height 13
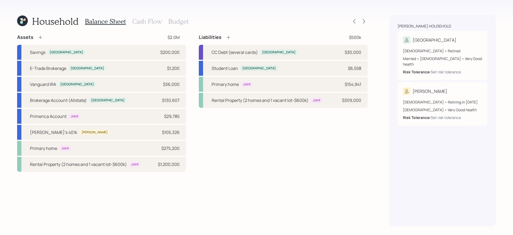
click at [146, 24] on h3 "Cash Flow" at bounding box center [147, 22] width 30 height 8
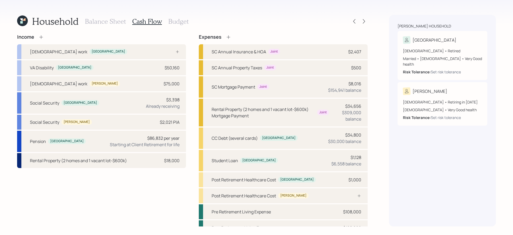
click at [230, 36] on icon at bounding box center [228, 36] width 5 height 5
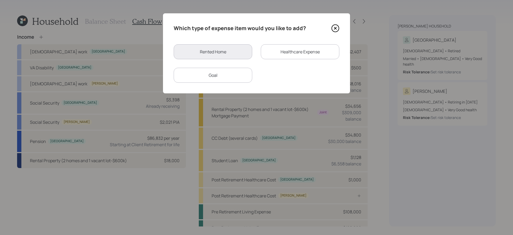
click at [210, 70] on div "Goal" at bounding box center [213, 75] width 79 height 15
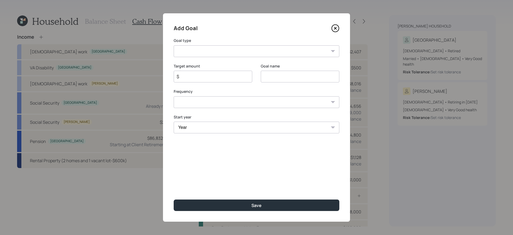
click at [222, 52] on select "Create an emergency fund Donate to charity Purchase a home Make a purchase Supp…" at bounding box center [257, 51] width 166 height 12
select select "other"
click at [174, 45] on select "Create an emergency fund Donate to charity Purchase a home Make a purchase Supp…" at bounding box center [257, 51] width 166 height 12
type input "Other"
click at [216, 78] on input "$" at bounding box center [210, 76] width 69 height 6
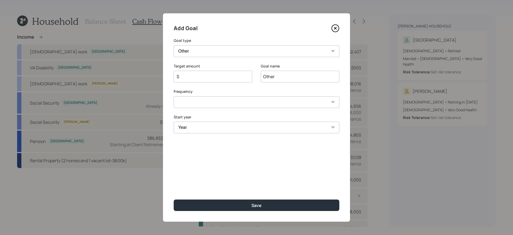
click at [197, 127] on div "Start year Year 2025 2026 2027 2028 2029 2030 2031 2032 2033 2034 2035 2036 203…" at bounding box center [257, 124] width 166 height 19
select select "2026"
click at [174, 129] on select "Year 2025 2026 2027 2028 2029 2030 2031 2032 2033 2034 2035 2036 2037 2038 2039…" at bounding box center [257, 135] width 166 height 12
click at [227, 76] on input "$" at bounding box center [210, 76] width 69 height 6
click at [276, 80] on input "Other" at bounding box center [300, 77] width 79 height 12
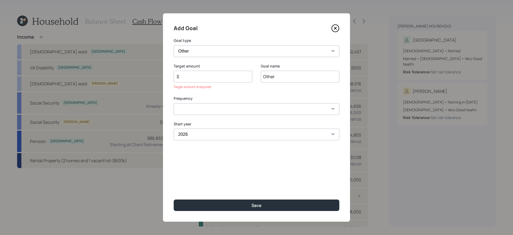
click at [276, 80] on input "Other" at bounding box center [300, 77] width 79 height 12
type input "Purchasing two cars"
click at [225, 79] on input "$" at bounding box center [210, 76] width 69 height 6
click at [208, 112] on select "One time Every 1 year Every 2 years Every 3 years Every 4 years Every 5 years E…" at bounding box center [257, 109] width 166 height 12
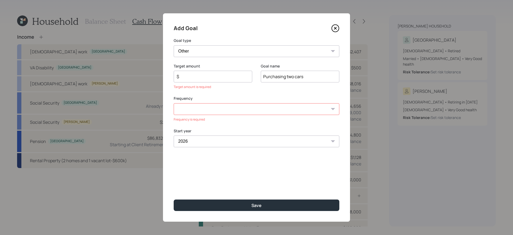
select select "0"
click at [174, 103] on select "One time Every 1 year Every 2 years Every 3 years Every 4 years Every 5 years E…" at bounding box center [257, 109] width 166 height 12
click at [227, 79] on input "$" at bounding box center [210, 76] width 69 height 6
click at [174, 200] on button "Save" at bounding box center [257, 205] width 166 height 11
type input "$"
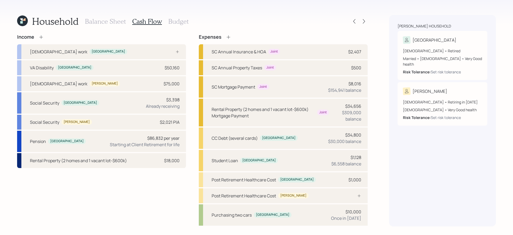
click at [100, 34] on div "Income" at bounding box center [101, 37] width 169 height 6
click at [39, 38] on icon at bounding box center [40, 36] width 5 height 5
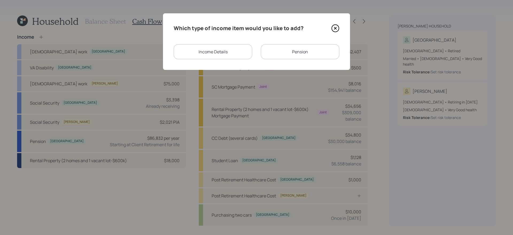
click at [221, 53] on div "Income Details" at bounding box center [213, 51] width 79 height 15
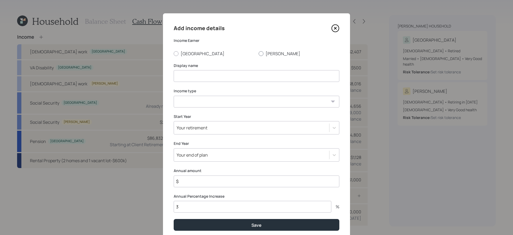
click at [261, 53] on div at bounding box center [261, 53] width 5 height 5
click at [259, 53] on input "[PERSON_NAME]" at bounding box center [258, 53] width 0 height 0
radio input "true"
click at [217, 75] on input at bounding box center [257, 76] width 166 height 12
type input "City of Gainsville P"
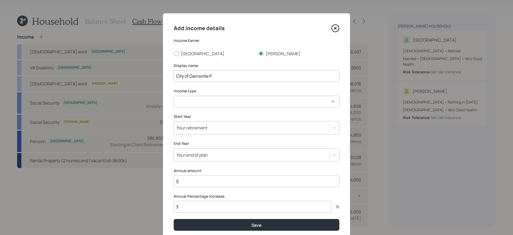
click at [337, 26] on icon at bounding box center [335, 28] width 8 height 8
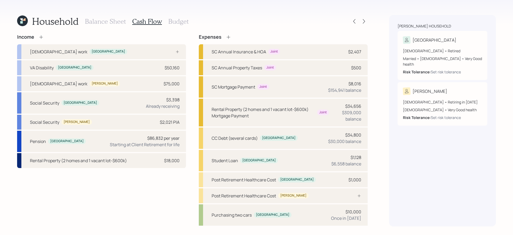
click at [41, 38] on icon at bounding box center [40, 36] width 5 height 5
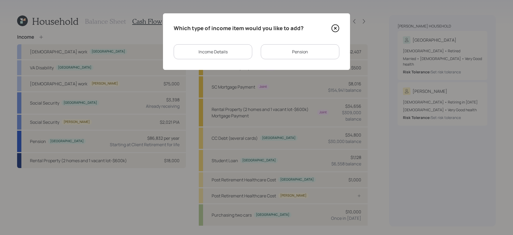
click at [284, 54] on div "Pension" at bounding box center [300, 51] width 79 height 15
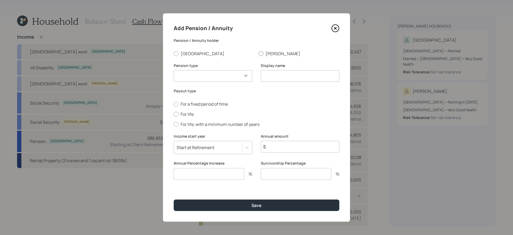
click at [274, 53] on label "[PERSON_NAME]" at bounding box center [299, 54] width 81 height 6
click at [259, 53] on input "[PERSON_NAME]" at bounding box center [258, 53] width 0 height 0
radio input "true"
click at [234, 72] on select "Pension Annuity" at bounding box center [213, 76] width 79 height 12
select select "pension"
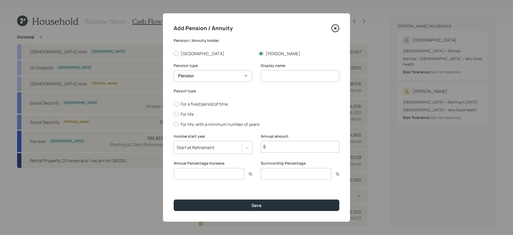
click at [174, 70] on select "Pension Annuity" at bounding box center [213, 76] width 79 height 12
click at [287, 77] on input at bounding box center [300, 76] width 79 height 12
click at [289, 148] on input "$" at bounding box center [300, 147] width 79 height 12
type input "$ 3,000"
click at [189, 114] on label "For life" at bounding box center [257, 114] width 166 height 6
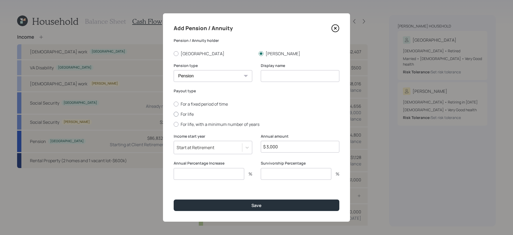
click at [174, 114] on input "For life" at bounding box center [173, 114] width 0 height 0
radio input "true"
click at [245, 148] on icon at bounding box center [246, 147] width 5 height 5
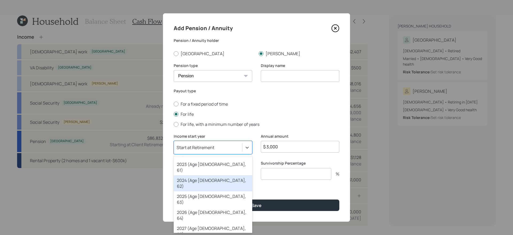
scroll to position [25, 0]
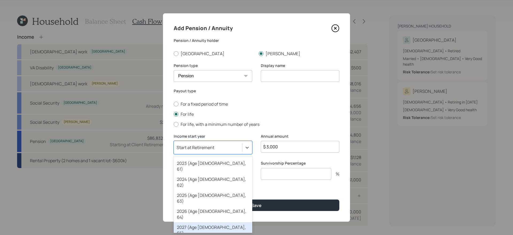
click at [217, 222] on div "2027 (Age [DEMOGRAPHIC_DATA], 65)" at bounding box center [213, 230] width 79 height 16
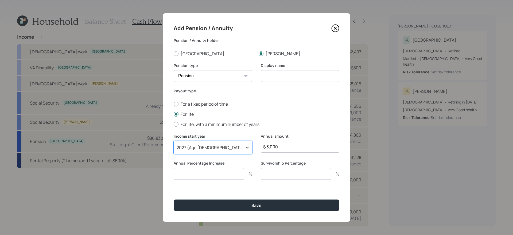
drag, startPoint x: 280, startPoint y: 78, endPoint x: 288, endPoint y: 71, distance: 10.8
click at [280, 78] on input at bounding box center [300, 76] width 79 height 12
type input "Gainesville Pension"
click at [219, 174] on input "number" at bounding box center [209, 174] width 71 height 12
type input "0"
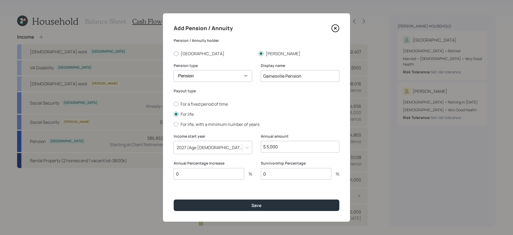
type input "0"
click at [174, 200] on button "Save" at bounding box center [257, 205] width 166 height 11
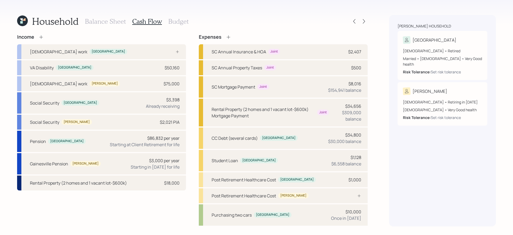
click at [193, 120] on div "Income Full-time work Trenton VA Disability Trenton $50,160 Full-time work Lore…" at bounding box center [192, 146] width 350 height 224
click at [41, 38] on icon at bounding box center [40, 36] width 5 height 5
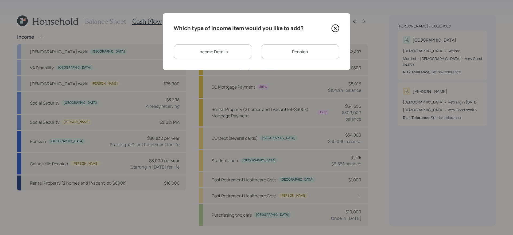
click at [313, 53] on div "Pension" at bounding box center [300, 51] width 79 height 15
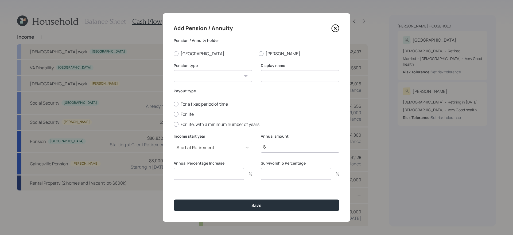
click at [272, 52] on label "[PERSON_NAME]" at bounding box center [299, 54] width 81 height 6
click at [259, 53] on input "[PERSON_NAME]" at bounding box center [258, 53] width 0 height 0
radio input "true"
click at [229, 75] on select "Pension Annuity" at bounding box center [213, 76] width 79 height 12
select select "pension"
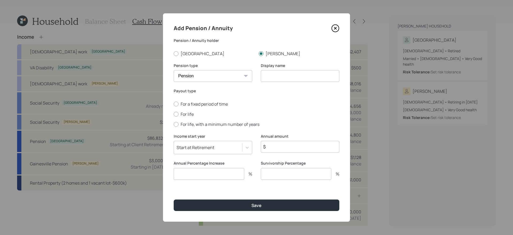
click at [174, 70] on select "Pension Annuity" at bounding box center [213, 76] width 79 height 12
click at [284, 81] on input at bounding box center [300, 76] width 79 height 12
type input "Pension from current job"
click at [186, 117] on label "For life" at bounding box center [257, 114] width 166 height 6
click at [174, 114] on input "For life" at bounding box center [173, 114] width 0 height 0
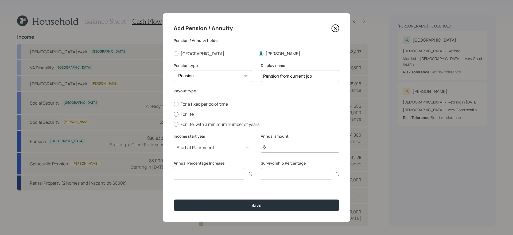
radio input "true"
click at [283, 151] on input "$" at bounding box center [300, 147] width 79 height 12
click at [229, 174] on input "number" at bounding box center [209, 174] width 71 height 12
type input "0"
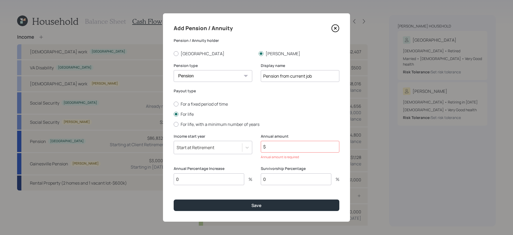
click at [275, 147] on input "$" at bounding box center [300, 147] width 79 height 12
type input "$ 32,400"
click at [249, 146] on icon at bounding box center [246, 147] width 5 height 5
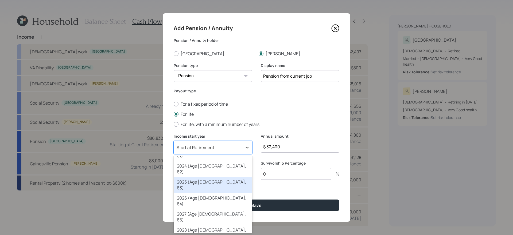
scroll to position [39, 0]
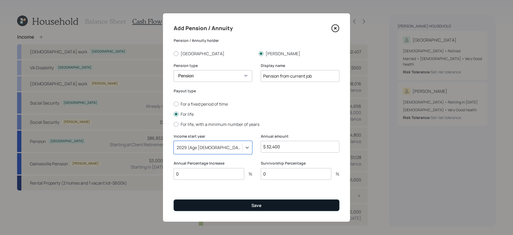
click at [268, 202] on button "Save" at bounding box center [257, 205] width 166 height 11
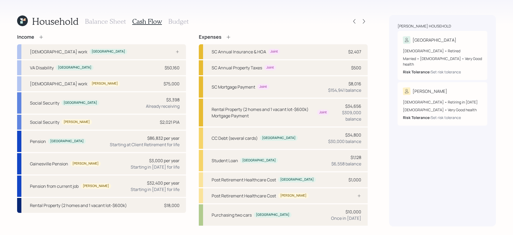
click at [177, 23] on h3 "Budget" at bounding box center [178, 22] width 20 height 8
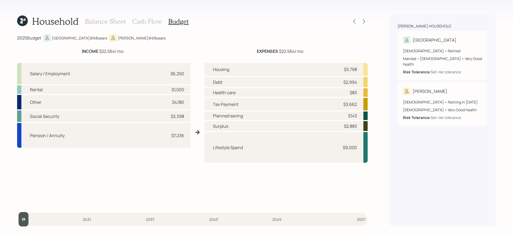
click at [157, 21] on h3 "Cash Flow" at bounding box center [147, 22] width 30 height 8
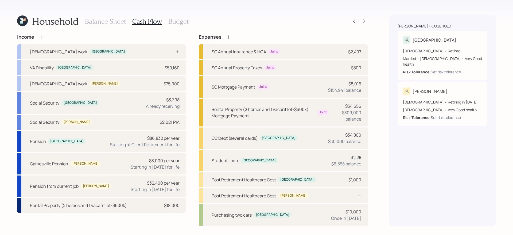
click at [227, 37] on icon at bounding box center [228, 36] width 3 height 3
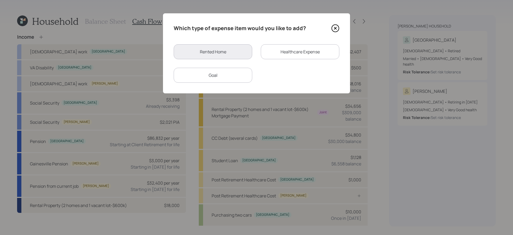
click at [240, 76] on div "Goal" at bounding box center [213, 75] width 79 height 15
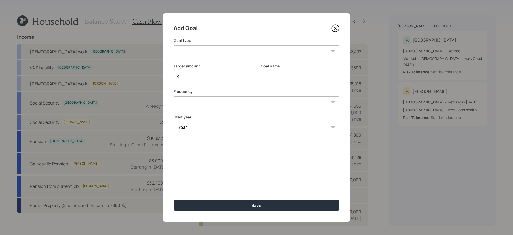
click at [212, 52] on select "Create an emergency fund Donate to charity Purchase a home Make a purchase Supp…" at bounding box center [257, 51] width 166 height 12
select select "vacation"
click at [174, 45] on select "Create an emergency fund Donate to charity Purchase a home Make a purchase Supp…" at bounding box center [257, 51] width 166 height 12
type input "Plan for travel"
click at [235, 76] on input "$" at bounding box center [210, 76] width 69 height 6
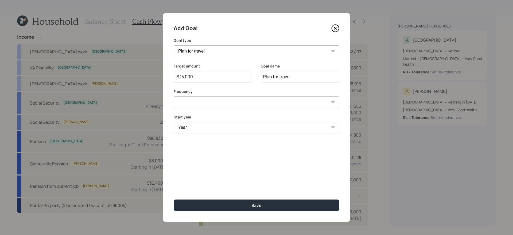
type input "$ 15,000"
click at [207, 104] on select "One time Every 1 year Every 2 years Every 3 years Every 4 years Every 5 years E…" at bounding box center [257, 102] width 166 height 12
select select "0"
click at [174, 96] on select "One time Every 1 year Every 2 years Every 3 years Every 4 years Every 5 years E…" at bounding box center [257, 102] width 166 height 12
click at [204, 130] on select "Year 2025 2026 2027 2028 2029 2030 2031 2032 2033 2034 2035 2036 2037 2038 2039…" at bounding box center [257, 128] width 166 height 12
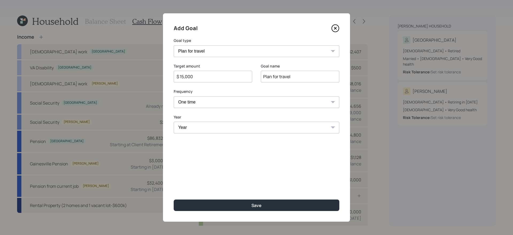
select select "2026"
click at [174, 122] on select "Year 2025 2026 2027 2028 2029 2030 2031 2032 2033 2034 2035 2036 2037 2038 2039…" at bounding box center [257, 128] width 166 height 12
click at [292, 107] on select "One time Every 1 year Every 2 years Every 3 years Every 4 years Every 5 years E…" at bounding box center [257, 102] width 166 height 12
select select "1"
click at [174, 96] on select "One time Every 1 year Every 2 years Every 3 years Every 4 years Every 5 years E…" at bounding box center [257, 102] width 166 height 12
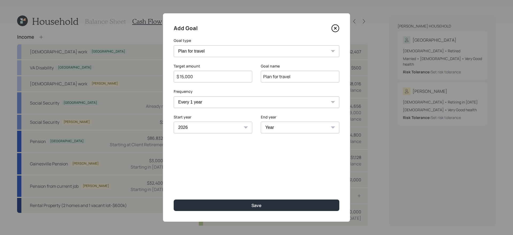
click at [305, 131] on select "Year 2026 2027 2028 2029 2030 2031 2032 2033 2034 2035 2036 2037 2038 2039 2040…" at bounding box center [300, 128] width 79 height 12
select select "2041"
click at [261, 122] on select "Year 2026 2027 2028 2029 2030 2031 2032 2033 2034 2035 2036 2037 2038 2039 2040…" at bounding box center [300, 128] width 79 height 12
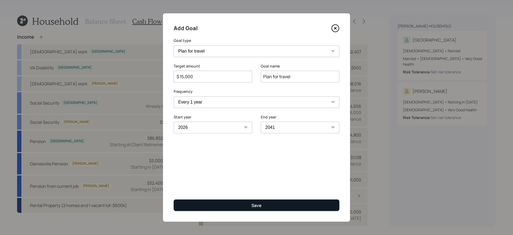
click at [266, 209] on button "Save" at bounding box center [257, 205] width 166 height 11
type input "$"
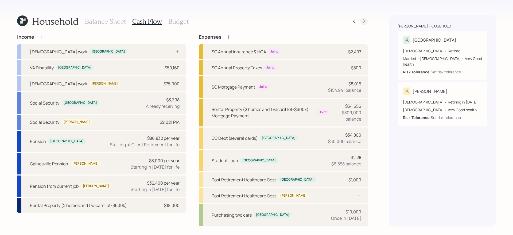
click at [365, 20] on icon at bounding box center [363, 21] width 5 height 5
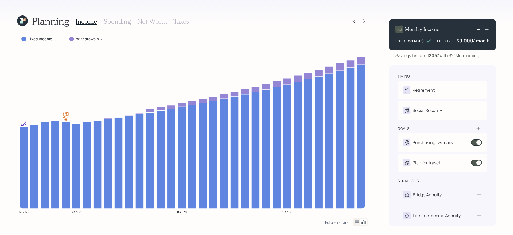
click at [88, 40] on label "Withdrawals" at bounding box center [87, 38] width 23 height 5
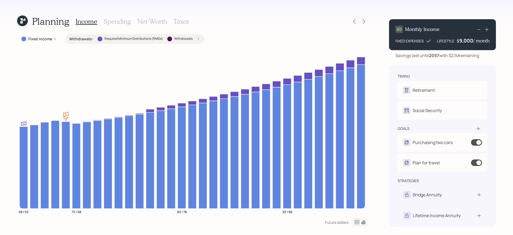
click at [88, 40] on label "Withdrawals :" at bounding box center [81, 38] width 24 height 5
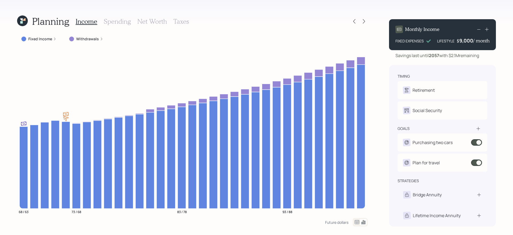
drag, startPoint x: 452, startPoint y: 58, endPoint x: 491, endPoint y: 55, distance: 38.8
click at [491, 55] on div "Savings last until 2057 with $2.1M remaining" at bounding box center [442, 55] width 107 height 6
click at [378, 158] on div "Planning Income Spending Net Worth Taxes Fixed Income Withdrawals 68 / 63 73 / …" at bounding box center [256, 117] width 513 height 235
click at [365, 21] on icon at bounding box center [364, 21] width 2 height 5
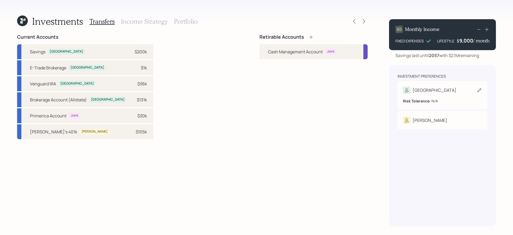
click at [429, 91] on div "[GEOGRAPHIC_DATA]" at bounding box center [442, 90] width 79 height 7
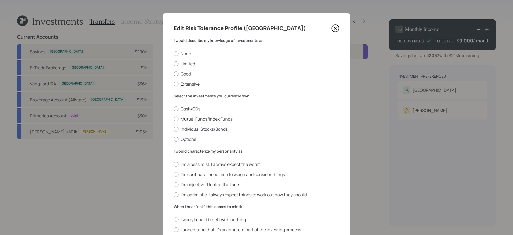
click at [188, 75] on label "Good" at bounding box center [257, 74] width 166 height 6
click at [174, 74] on input "Good" at bounding box center [173, 74] width 0 height 0
radio input "true"
click at [185, 107] on label "Cash/CDs" at bounding box center [257, 109] width 166 height 6
click at [174, 109] on input "Cash/CDs" at bounding box center [173, 109] width 0 height 0
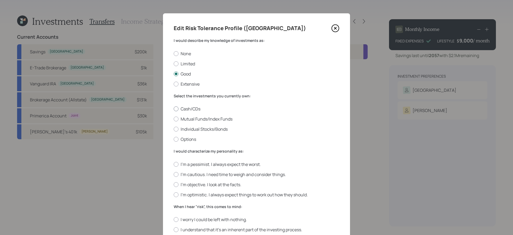
radio input "true"
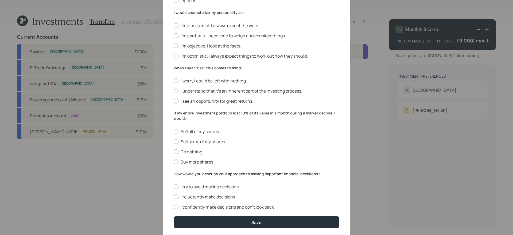
scroll to position [138, 0]
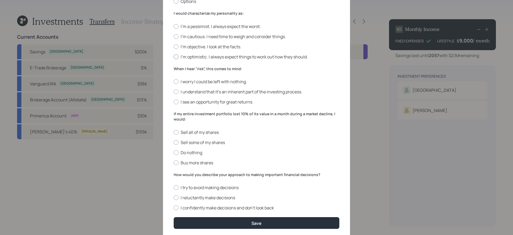
click at [247, 58] on label "I'm optimistic. I always expect things to work out how they should." at bounding box center [257, 57] width 166 height 6
click at [174, 57] on input "I'm optimistic. I always expect things to work out how they should." at bounding box center [173, 57] width 0 height 0
radio input "true"
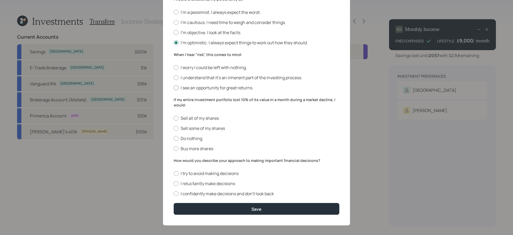
scroll to position [153, 0]
click at [290, 79] on label "I understand that it’s an inherent part of the investing process." at bounding box center [257, 78] width 166 height 6
click at [174, 78] on input "I understand that it’s an inherent part of the investing process." at bounding box center [173, 77] width 0 height 0
radio input "true"
click at [202, 149] on label "Buy more shares" at bounding box center [257, 149] width 166 height 6
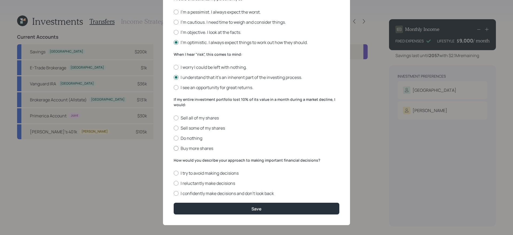
click at [174, 149] on input "Buy more shares" at bounding box center [173, 148] width 0 height 0
radio input "true"
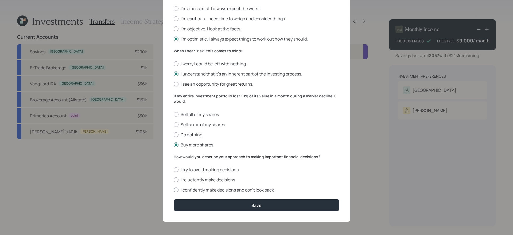
click at [286, 190] on label "I confidently make decisions and don’t look back" at bounding box center [257, 190] width 166 height 6
click at [174, 190] on input "I confidently make decisions and don’t look back" at bounding box center [173, 190] width 0 height 0
radio input "true"
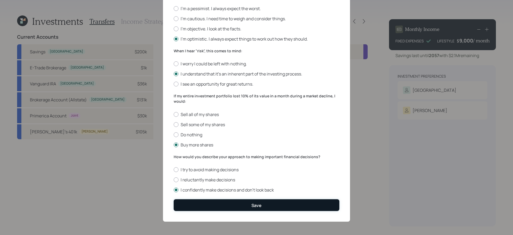
click at [279, 207] on button "Save" at bounding box center [257, 205] width 166 height 11
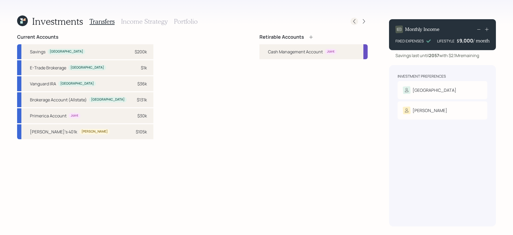
click at [356, 21] on icon at bounding box center [354, 21] width 5 height 5
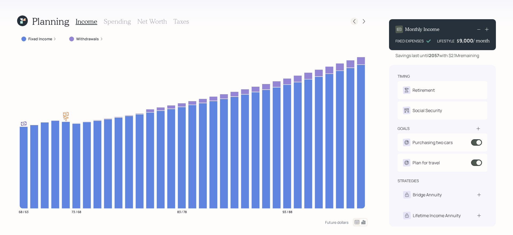
click at [356, 20] on icon at bounding box center [354, 21] width 5 height 5
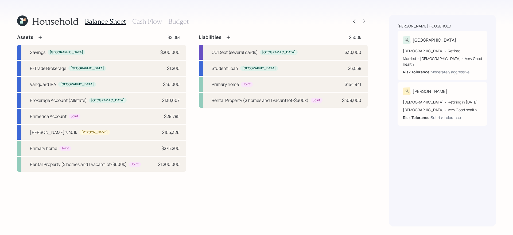
click at [176, 20] on h3 "Budget" at bounding box center [178, 22] width 20 height 8
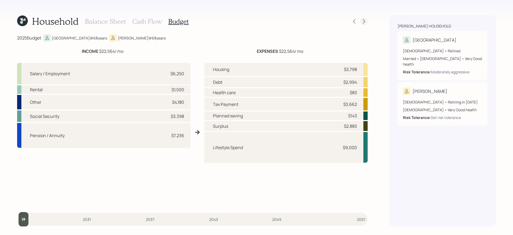
click at [365, 21] on icon at bounding box center [363, 21] width 5 height 5
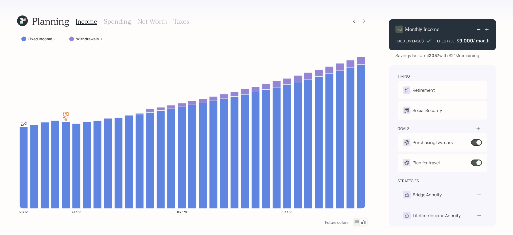
click at [365, 21] on icon at bounding box center [363, 21] width 5 height 5
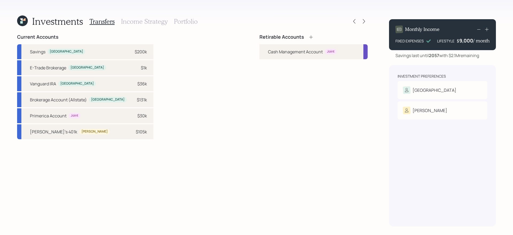
click at [308, 37] on icon at bounding box center [310, 36] width 5 height 5
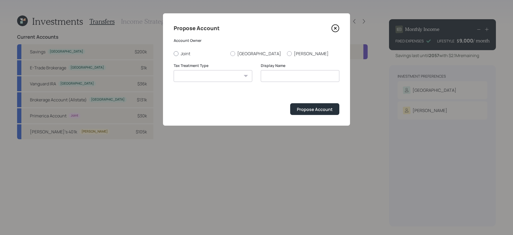
click at [174, 55] on label "Joint" at bounding box center [200, 54] width 52 height 6
click at [174, 54] on input "Joint" at bounding box center [173, 53] width 0 height 0
radio input "true"
click at [214, 76] on select "Roth Taxable Traditional" at bounding box center [213, 76] width 79 height 12
select select "taxable"
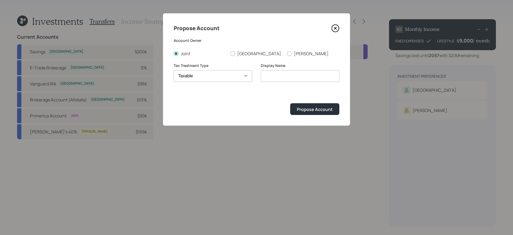
click at [174, 70] on select "Roth Taxable Traditional" at bounding box center [213, 76] width 79 height 12
type input "Taxable"
click at [313, 114] on button "Propose Account" at bounding box center [314, 108] width 49 height 11
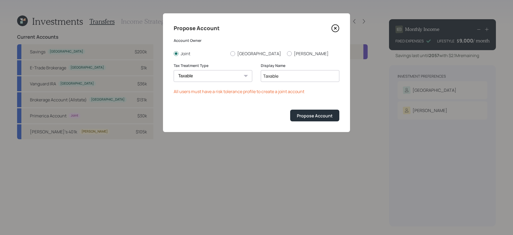
click at [336, 30] on icon at bounding box center [335, 28] width 8 height 8
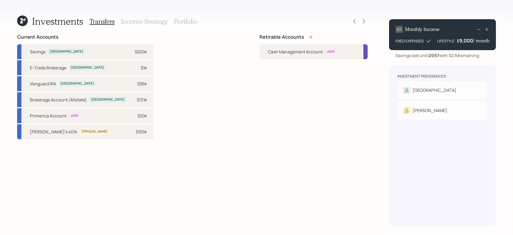
click at [311, 37] on icon at bounding box center [310, 36] width 5 height 5
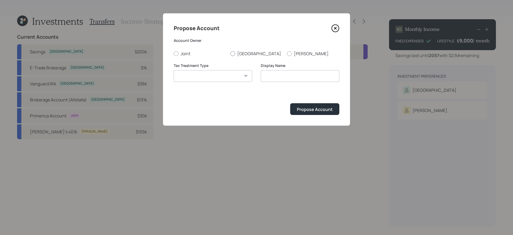
click at [247, 53] on label "[GEOGRAPHIC_DATA]" at bounding box center [256, 54] width 52 height 6
click at [230, 53] on input "[GEOGRAPHIC_DATA]" at bounding box center [230, 53] width 0 height 0
radio input "true"
click at [227, 79] on select "Roth Taxable Traditional" at bounding box center [213, 76] width 79 height 12
select select "traditional"
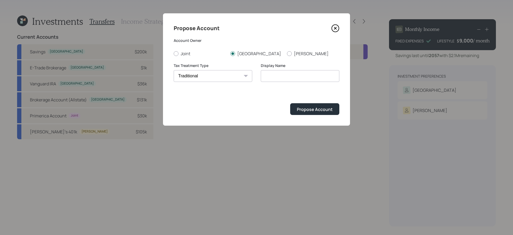
click at [174, 70] on select "Roth Taxable Traditional" at bounding box center [213, 76] width 79 height 12
type input "Traditional"
click at [313, 108] on div "Propose Account" at bounding box center [315, 110] width 36 height 6
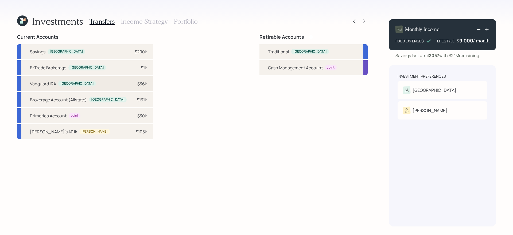
click at [107, 86] on div "Vanguard IRA Trenton $36k" at bounding box center [85, 83] width 136 height 15
click at [281, 53] on div "Traditional" at bounding box center [278, 52] width 21 height 6
select select "07464a31-e072-49a8-86bd-ef84a13c22d1"
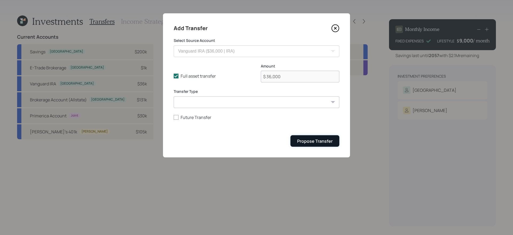
click at [332, 141] on div "Propose Transfer" at bounding box center [315, 141] width 36 height 6
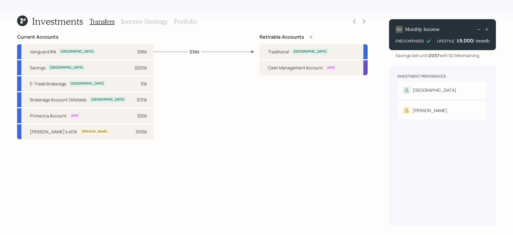
click at [309, 37] on icon at bounding box center [310, 36] width 5 height 5
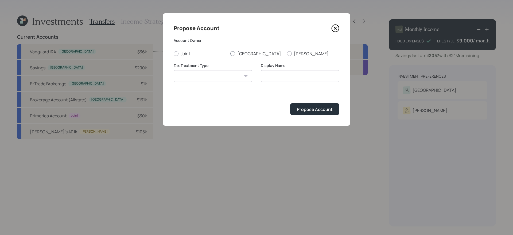
click at [249, 54] on label "[GEOGRAPHIC_DATA]" at bounding box center [256, 54] width 52 height 6
click at [230, 54] on input "[GEOGRAPHIC_DATA]" at bounding box center [230, 53] width 0 height 0
radio input "true"
click at [221, 81] on select "Roth Taxable Traditional" at bounding box center [213, 76] width 79 height 12
select select "taxable"
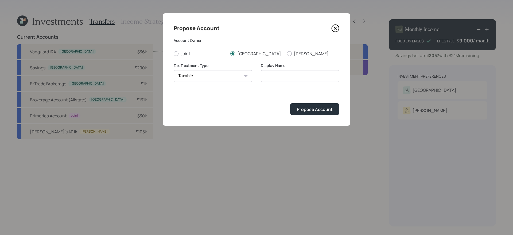
click at [174, 70] on select "Roth Taxable Traditional" at bounding box center [213, 76] width 79 height 12
type input "Taxable"
click at [309, 104] on button "Propose Account" at bounding box center [314, 108] width 49 height 11
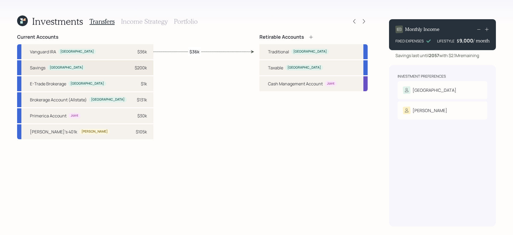
click at [95, 69] on div "Savings Trenton $200k" at bounding box center [85, 67] width 136 height 15
click at [285, 72] on div "Taxable Trenton" at bounding box center [313, 67] width 108 height 15
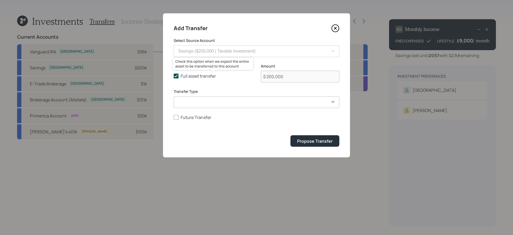
click at [180, 74] on label "Full asset transfer" at bounding box center [213, 76] width 79 height 6
click at [174, 76] on input "Full asset transfer" at bounding box center [173, 76] width 0 height 0
checkbox input "false"
click at [285, 78] on input "$ 200,000" at bounding box center [300, 77] width 79 height 12
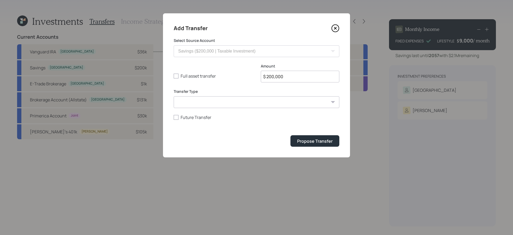
click at [285, 78] on input "$ 200,000" at bounding box center [300, 77] width 79 height 12
type input "$ 90,000"
click at [290, 135] on button "Propose Transfer" at bounding box center [314, 140] width 49 height 11
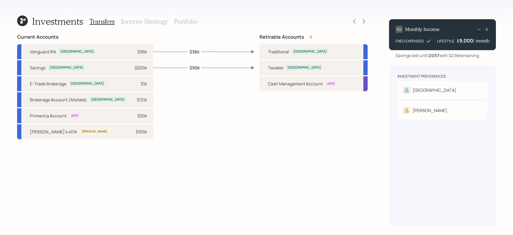
click at [311, 37] on icon at bounding box center [310, 36] width 5 height 5
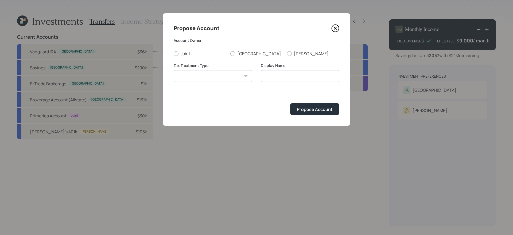
click at [335, 31] on icon at bounding box center [335, 28] width 8 height 8
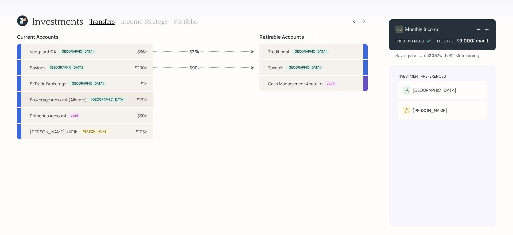
click at [131, 101] on div "$131k" at bounding box center [139, 100] width 16 height 6
click at [275, 67] on div "Taxable" at bounding box center [275, 68] width 15 height 6
select select "49e1adf9-b6d3-496f-9ffc-c1d25739e987"
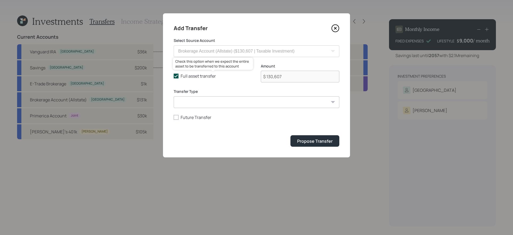
click at [188, 77] on label "Full asset transfer" at bounding box center [213, 76] width 79 height 6
click at [174, 76] on input "Full asset transfer" at bounding box center [173, 76] width 0 height 0
checkbox input "false"
click at [287, 76] on input "$ 130,607" at bounding box center [300, 77] width 79 height 12
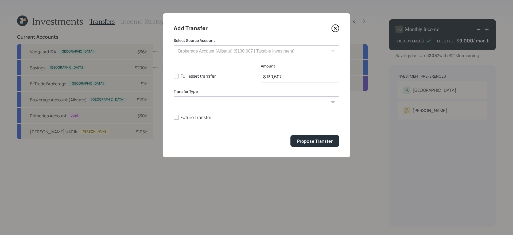
click at [287, 76] on input "$ 130,607" at bounding box center [300, 77] width 79 height 12
type input "$ 65,000"
click at [290, 135] on button "Propose Transfer" at bounding box center [314, 140] width 49 height 11
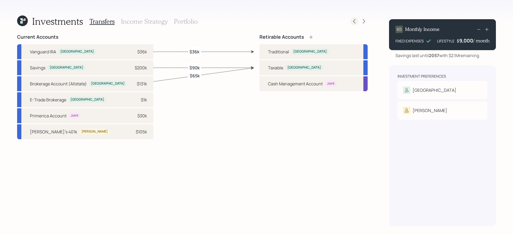
click at [350, 21] on div at bounding box center [353, 21] width 7 height 7
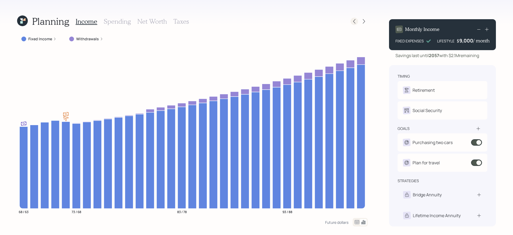
click at [354, 21] on icon at bounding box center [354, 21] width 5 height 5
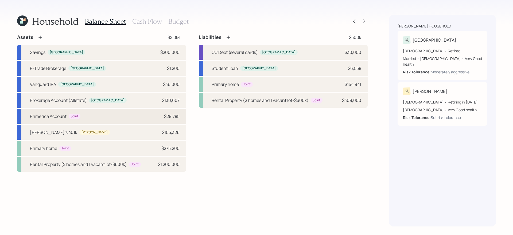
click at [133, 120] on div "Primerica Account Joint $29,785" at bounding box center [101, 116] width 169 height 15
select select "taxable"
select select "balanced"
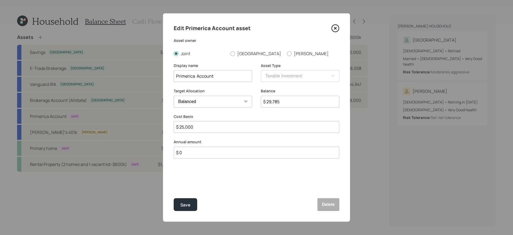
click at [255, 57] on div "Edit Primerica Account asset Asset owner Joint Trenton Loretta Display name Pri…" at bounding box center [256, 117] width 187 height 209
click at [251, 55] on label "[GEOGRAPHIC_DATA]" at bounding box center [256, 54] width 52 height 6
click at [230, 54] on input "[GEOGRAPHIC_DATA]" at bounding box center [230, 53] width 0 height 0
radio input "true"
click at [192, 208] on button "Save" at bounding box center [186, 204] width 24 height 13
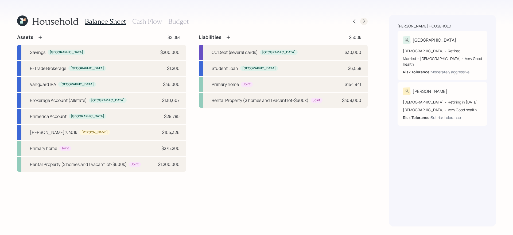
click at [364, 20] on icon at bounding box center [364, 21] width 2 height 5
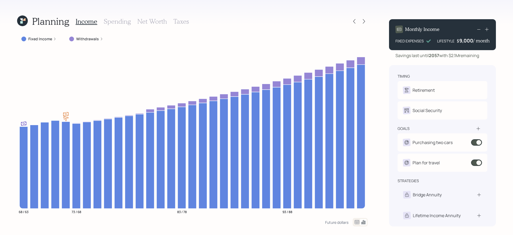
click at [364, 20] on icon at bounding box center [364, 21] width 2 height 5
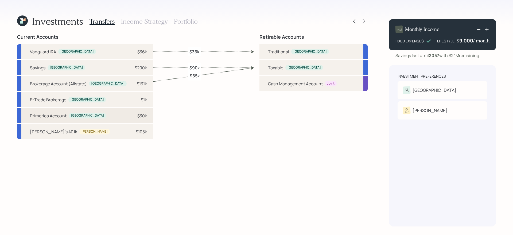
click at [103, 115] on div "Primerica Account Trenton $30k" at bounding box center [85, 115] width 136 height 15
click at [270, 66] on div "Taxable" at bounding box center [275, 68] width 15 height 6
select select "4cf0e95b-aea7-4d7e-aec2-762ed999fdfe"
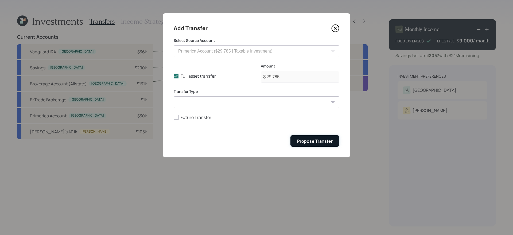
click at [313, 139] on div "Propose Transfer" at bounding box center [315, 141] width 36 height 6
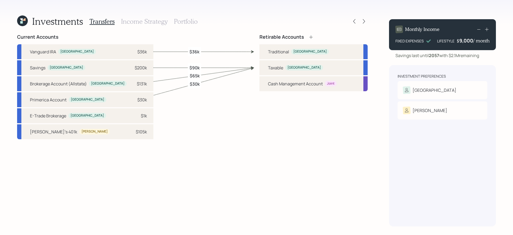
click at [179, 22] on h3 "Portfolio" at bounding box center [186, 22] width 24 height 8
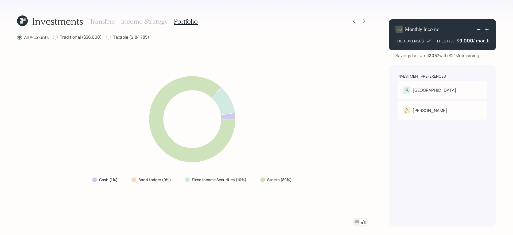
click at [158, 25] on h3 "Income Strategy" at bounding box center [144, 22] width 46 height 8
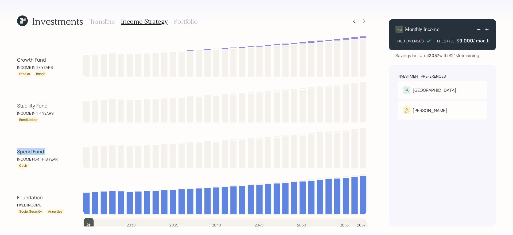
drag, startPoint x: 14, startPoint y: 153, endPoint x: 49, endPoint y: 151, distance: 35.0
click at [49, 151] on div "Investments Transfers Income Strategy Portfolio Growth Fund INCOME IN 5+ YEARS …" at bounding box center [256, 117] width 513 height 235
click at [32, 104] on div "Stability Fund" at bounding box center [32, 105] width 30 height 7
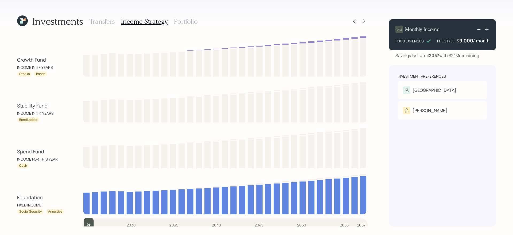
click at [8, 136] on div "Investments Transfers Income Strategy Portfolio Growth Fund INCOME IN 5+ YEARS …" at bounding box center [256, 117] width 513 height 235
drag, startPoint x: 19, startPoint y: 102, endPoint x: 73, endPoint y: 163, distance: 81.3
click at [73, 163] on div "Growth Fund INCOME IN 5+ YEARS Stocks Bonds Stability Fund INCOME IN 1-4 YEARS …" at bounding box center [192, 124] width 350 height 181
drag, startPoint x: 9, startPoint y: 57, endPoint x: 67, endPoint y: 57, distance: 57.4
click at [67, 57] on div "Investments Transfers Income Strategy Portfolio Growth Fund INCOME IN 5+ YEARS …" at bounding box center [256, 117] width 513 height 235
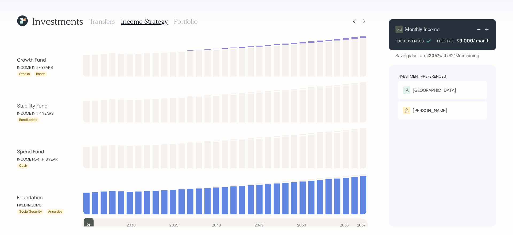
click at [183, 22] on h3 "Portfolio" at bounding box center [186, 22] width 24 height 8
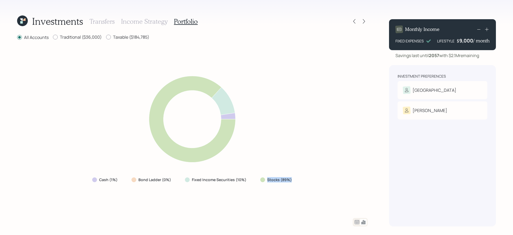
drag, startPoint x: 255, startPoint y: 178, endPoint x: 306, endPoint y: 186, distance: 51.6
click at [306, 186] on div "Cash (1%) Bond Ladder (0%) Fixed Income Securities (10%) Stocks (89%)" at bounding box center [192, 129] width 350 height 165
drag, startPoint x: 177, startPoint y: 182, endPoint x: 255, endPoint y: 182, distance: 77.5
click at [255, 182] on div "Cash (1%) Bond Ladder (0%) Fixed Income Securities (10%) Stocks (89%)" at bounding box center [192, 180] width 209 height 10
drag, startPoint x: 85, startPoint y: 183, endPoint x: 127, endPoint y: 181, distance: 41.5
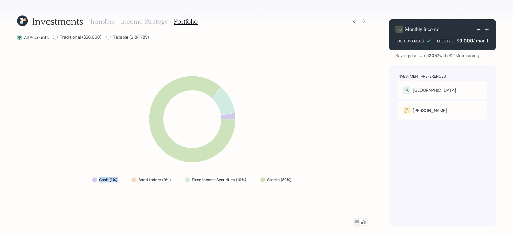
click at [127, 181] on div "Cash (1%) Bond Ladder (0%) Fixed Income Securities (10%) Stocks (89%)" at bounding box center [192, 129] width 350 height 165
click at [245, 200] on div "Cash (1%) Bond Ladder (0%) Fixed Income Securities (10%) Stocks (89%)" at bounding box center [192, 129] width 350 height 165
click at [356, 223] on icon at bounding box center [357, 222] width 6 height 6
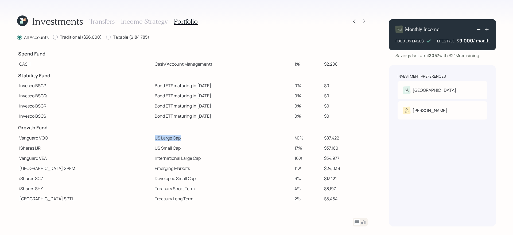
drag, startPoint x: 121, startPoint y: 140, endPoint x: 164, endPoint y: 139, distance: 43.0
click at [164, 139] on tr "Vanguard VOO US Large Cap 40% $87,422" at bounding box center [192, 138] width 350 height 10
click at [178, 149] on td "US Small Cap" at bounding box center [223, 148] width 140 height 10
click at [297, 139] on td "40%" at bounding box center [306, 138] width 29 height 10
drag, startPoint x: 116, startPoint y: 139, endPoint x: 169, endPoint y: 137, distance: 52.9
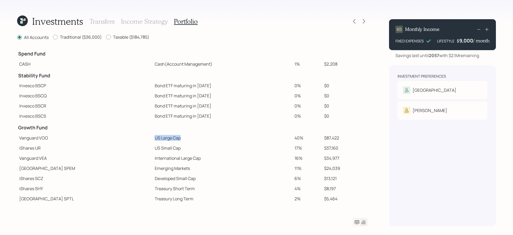
click at [169, 137] on tr "Vanguard VOO US Large Cap 40% $87,422" at bounding box center [192, 138] width 350 height 10
click at [169, 137] on td "US Large Cap" at bounding box center [223, 138] width 140 height 10
drag, startPoint x: 117, startPoint y: 148, endPoint x: 174, endPoint y: 150, distance: 57.2
click at [174, 150] on tr "iShares IJR US Small Cap 17% $37,160" at bounding box center [192, 148] width 350 height 10
click at [106, 165] on td "State Street SPEM" at bounding box center [84, 168] width 135 height 10
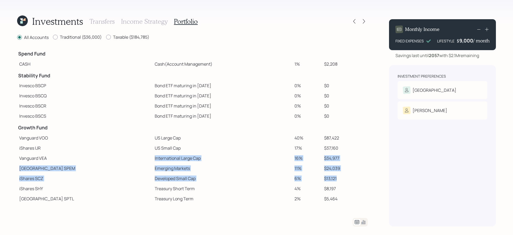
drag, startPoint x: 114, startPoint y: 159, endPoint x: 342, endPoint y: 180, distance: 228.8
click at [342, 180] on tbody "Spend Fund CASH Cash (Account Management) 1% $2,208 Stability Fund Invesco BSCP…" at bounding box center [192, 140] width 350 height 187
click at [342, 180] on td "$13,121" at bounding box center [345, 179] width 46 height 10
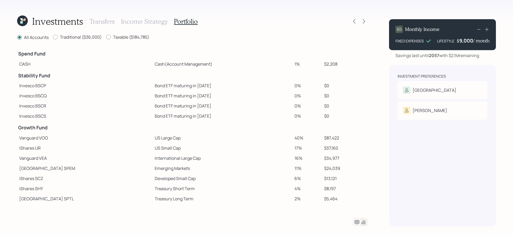
click at [257, 196] on td "Treasury Long Term" at bounding box center [223, 199] width 140 height 10
drag, startPoint x: 117, startPoint y: 149, endPoint x: 176, endPoint y: 143, distance: 59.4
click at [176, 143] on tr "iShares IJR US Small Cap 17% $37,160" at bounding box center [192, 148] width 350 height 10
click at [153, 151] on td "US Small Cap" at bounding box center [223, 148] width 140 height 10
click at [365, 21] on icon at bounding box center [363, 21] width 5 height 5
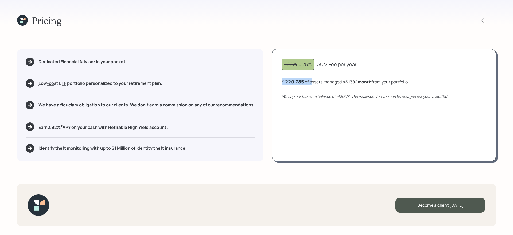
drag, startPoint x: 283, startPoint y: 83, endPoint x: 312, endPoint y: 82, distance: 28.9
click at [312, 82] on div "$ 220,785 of assets managed ≈ $138 / month from your portfolio ." at bounding box center [345, 82] width 127 height 7
click at [287, 91] on div "1.00% 0.75% AUM Fee per year $ 220,785 of assets managed ≈ $138 / month from yo…" at bounding box center [384, 105] width 224 height 112
drag, startPoint x: 283, startPoint y: 80, endPoint x: 309, endPoint y: 81, distance: 26.5
click at [309, 81] on div "$ 220,785 of assets managed ≈ $138 / month from your portfolio ." at bounding box center [345, 82] width 127 height 7
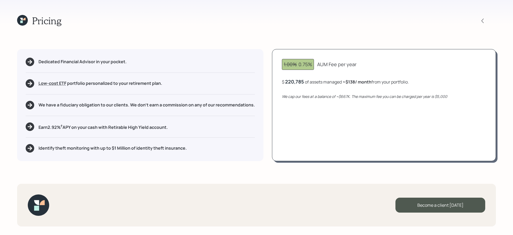
click at [307, 122] on div "1.00% 0.75% AUM Fee per year $ 220,785 of assets managed ≈ $138 / month from yo…" at bounding box center [384, 105] width 224 height 112
drag, startPoint x: 348, startPoint y: 81, endPoint x: 362, endPoint y: 81, distance: 13.9
click at [362, 81] on b "$138 / month" at bounding box center [358, 82] width 26 height 6
click at [360, 127] on div "1.00% 0.75% AUM Fee per year $ 220,785 of assets managed ≈ $138 / month from yo…" at bounding box center [384, 105] width 224 height 112
drag, startPoint x: 338, startPoint y: 96, endPoint x: 352, endPoint y: 96, distance: 13.6
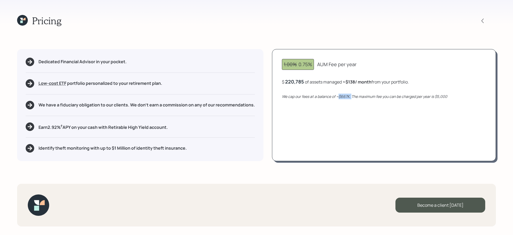
click at [352, 96] on icon "We cap our fees at a balance of ~$667K. The maximum fee you can be charged per …" at bounding box center [364, 96] width 165 height 5
click at [298, 83] on div "220785" at bounding box center [294, 82] width 18 height 6
click at [313, 132] on div "1.00% 0.75% AUM Fee per year $ 667000 of assets managed ≈ $138 / month from you…" at bounding box center [384, 105] width 224 height 112
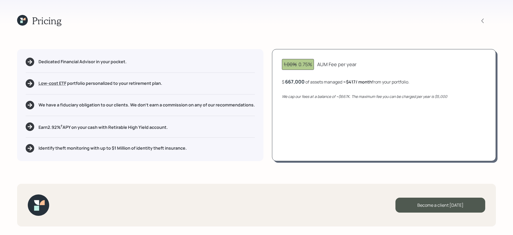
click at [300, 81] on div "667,000" at bounding box center [294, 82] width 19 height 6
click at [300, 81] on div "667000" at bounding box center [294, 82] width 18 height 6
click at [310, 149] on div "1.00% 0.75% Base AUM Fee per year $ 2,500,000 of assets managed ≈ $417 / month …" at bounding box center [384, 105] width 224 height 112
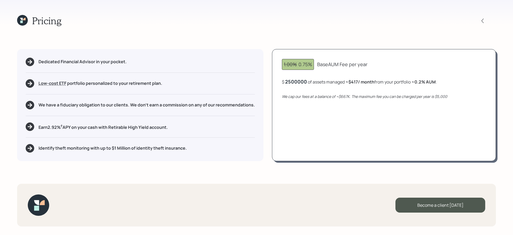
click at [298, 83] on div "2500000" at bounding box center [296, 82] width 22 height 6
click at [309, 130] on div "1.00% 0.75% AUM Fee per year $ 221,000 of assets managed ≈ $138 / month from yo…" at bounding box center [384, 105] width 224 height 112
click at [161, 129] on h5 "Earn 2.92 % † APY on your cash with Retirable High Yield account." at bounding box center [102, 127] width 129 height 7
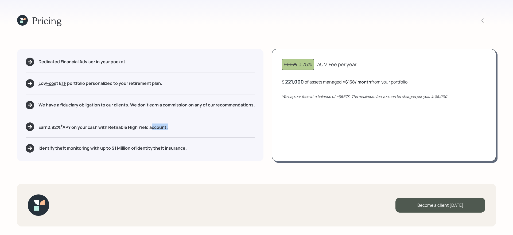
click at [161, 129] on h5 "Earn 2.92 % † APY on your cash with Retirable High Yield account." at bounding box center [102, 127] width 129 height 7
click at [172, 148] on h5 "Identify theft monitoring with up to $1 Million of identity theft insurance." at bounding box center [112, 148] width 148 height 5
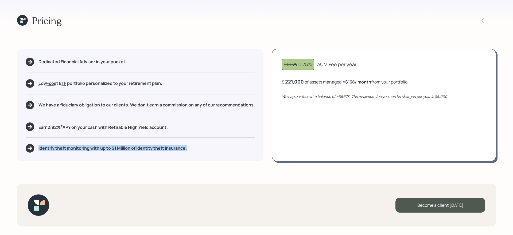
click at [214, 167] on div "Pricing Dedicated Financial Advisor in your pocket. Low-cost ETF Retirable uses…" at bounding box center [256, 117] width 513 height 235
click at [28, 17] on div "Pricing" at bounding box center [39, 20] width 44 height 11
click at [19, 21] on icon at bounding box center [22, 20] width 11 height 11
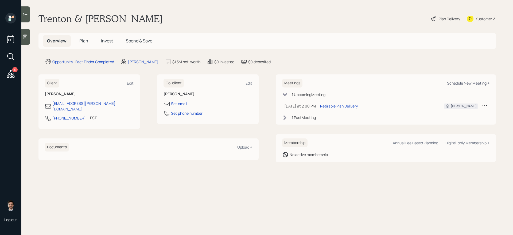
click at [472, 81] on div "Schedule New Meeting +" at bounding box center [468, 83] width 42 height 5
select select "ef6b64e1-8f62-4a74-b865-a7df4b35b836"
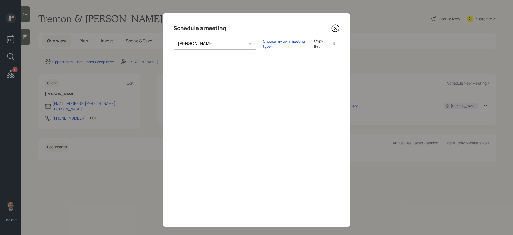
click at [337, 28] on icon at bounding box center [335, 28] width 8 height 8
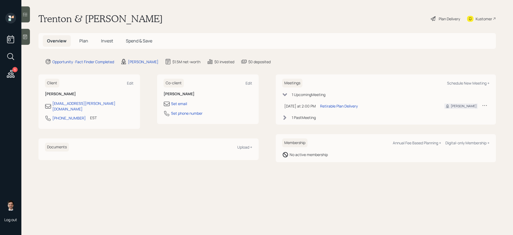
click at [11, 54] on icon at bounding box center [11, 57] width 10 height 10
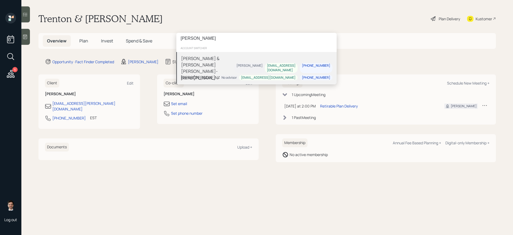
type input "tom park"
click at [217, 60] on div "Tom Parke & Jodi Lou-Barre/Parke" at bounding box center [207, 68] width 53 height 26
